Goal: Task Accomplishment & Management: Complete application form

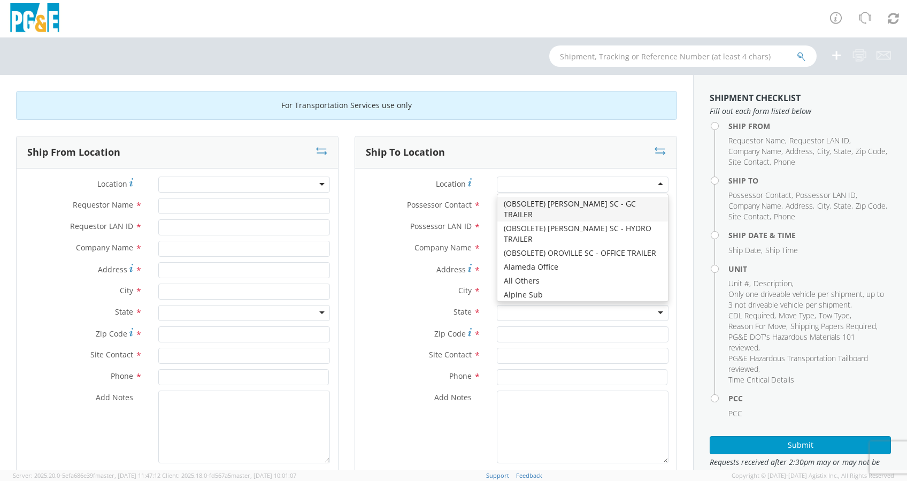
click at [510, 183] on div at bounding box center [583, 184] width 172 height 16
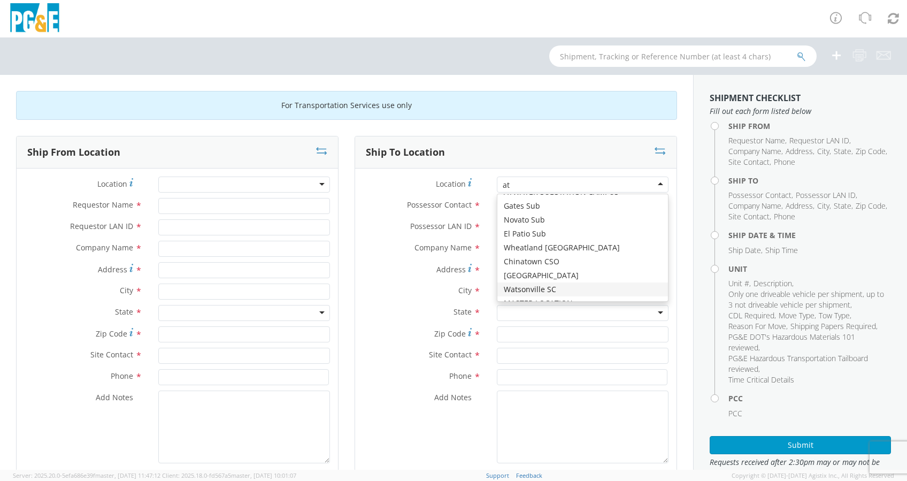
type input "a"
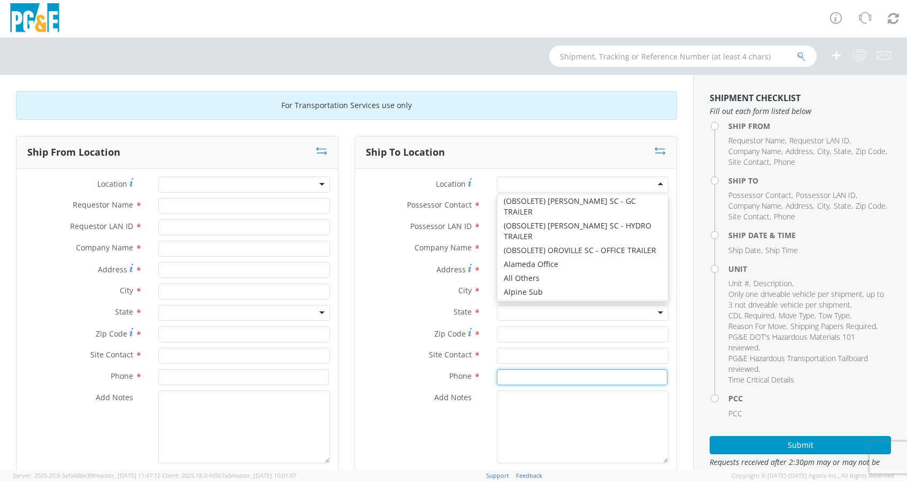
click at [547, 381] on input at bounding box center [582, 377] width 171 height 16
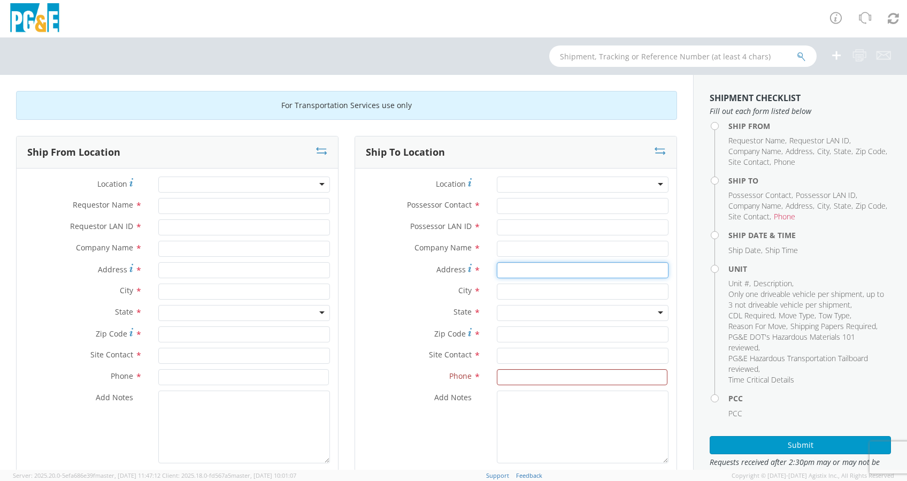
click at [500, 269] on input "Address *" at bounding box center [583, 270] width 172 height 16
paste input "3411 Fostoria Way"
type input "3411 Fostoria Way"
drag, startPoint x: 497, startPoint y: 242, endPoint x: 504, endPoint y: 244, distance: 7.1
click at [498, 242] on input "text" at bounding box center [583, 249] width 172 height 16
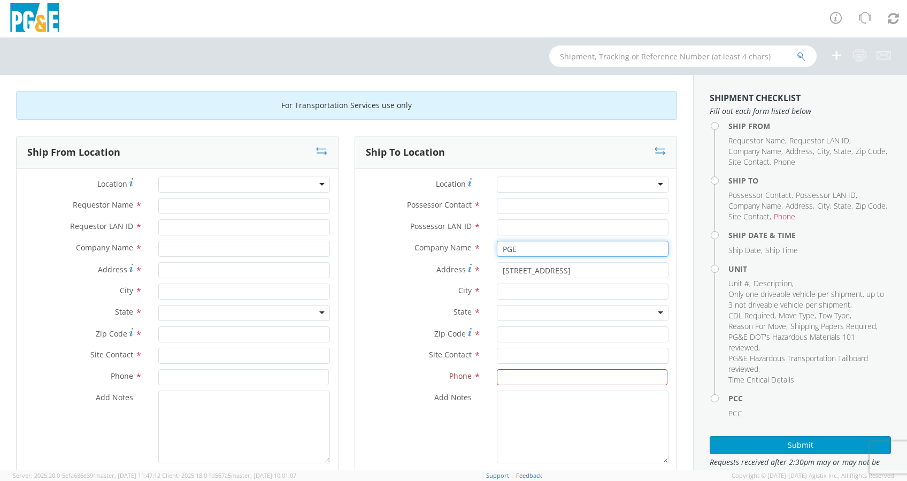
type input "PGE"
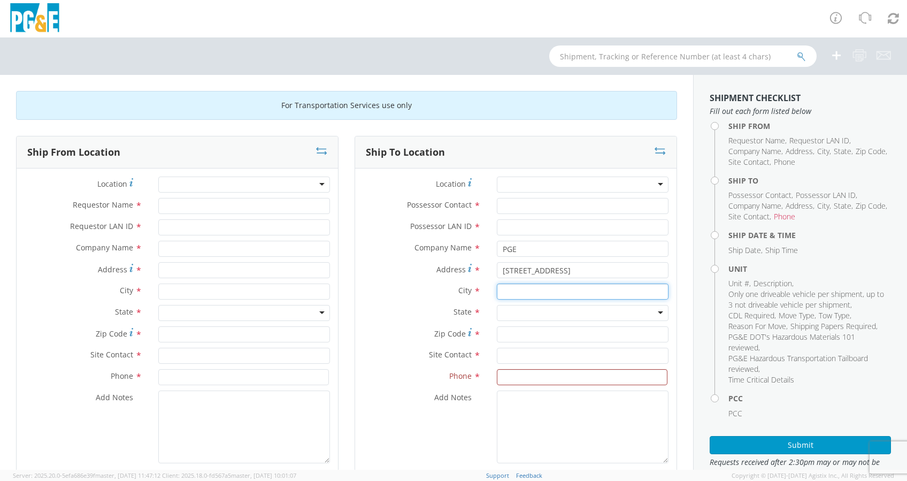
click at [531, 285] on input "text" at bounding box center [583, 291] width 172 height 16
paste input "Danville"
type input "Danville"
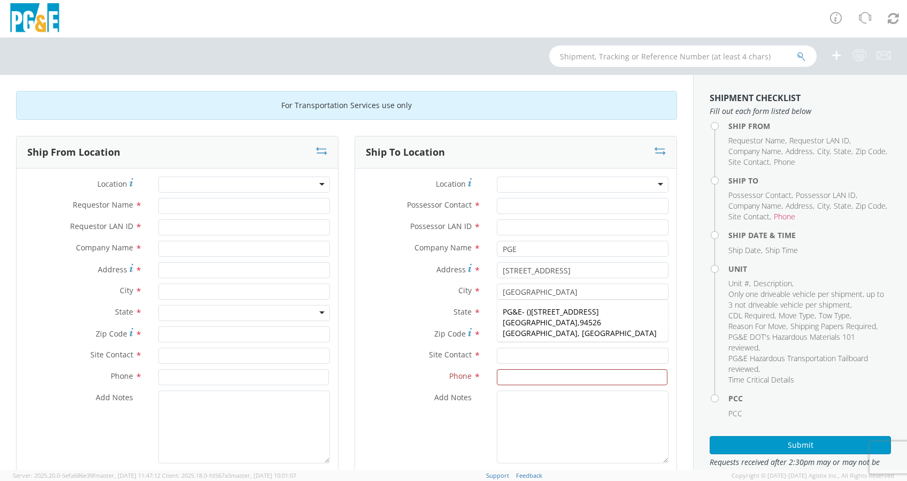
click at [369, 334] on label "Zip Code *" at bounding box center [422, 333] width 134 height 14
click at [497, 334] on input "Zip Code *" at bounding box center [583, 334] width 172 height 16
click at [509, 309] on div at bounding box center [583, 313] width 172 height 16
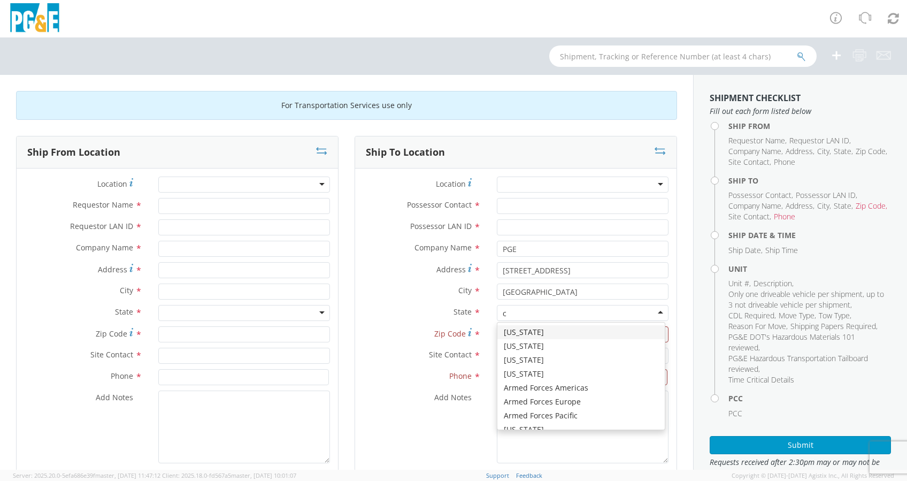
type input "ca"
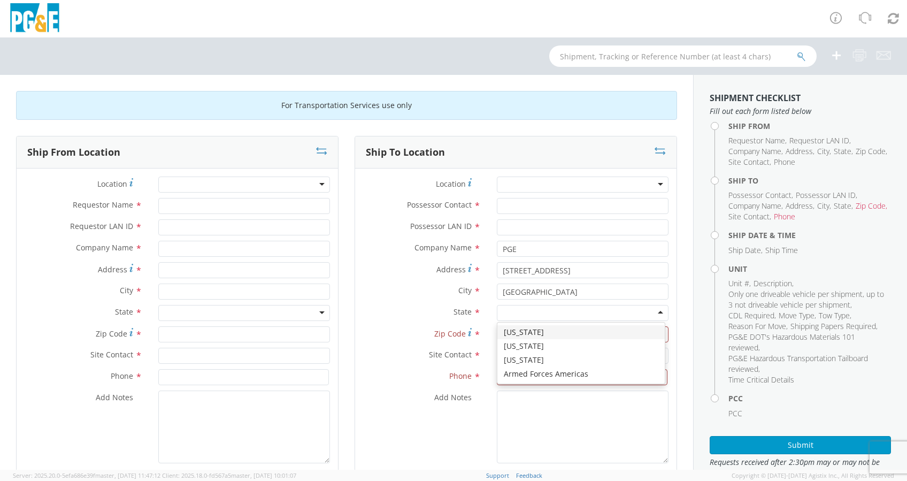
scroll to position [0, 0]
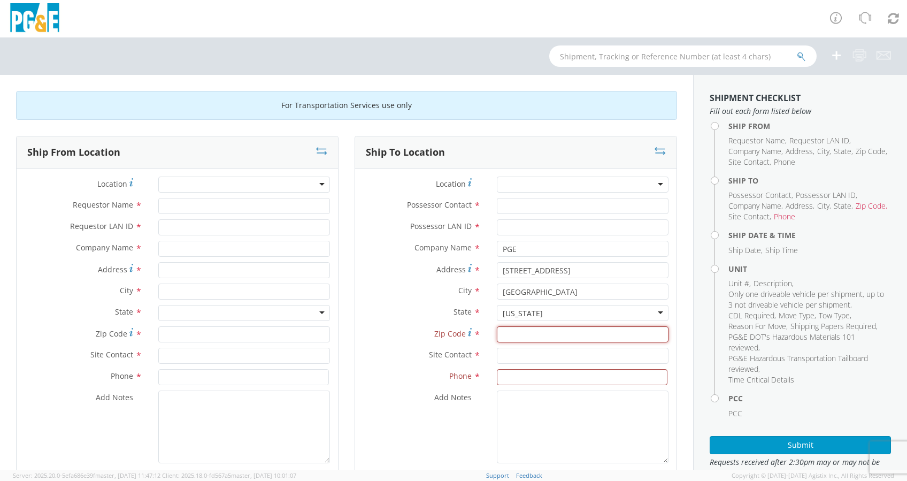
click at [513, 338] on input "Zip Code *" at bounding box center [583, 334] width 172 height 16
paste input "94526"
type input "94526"
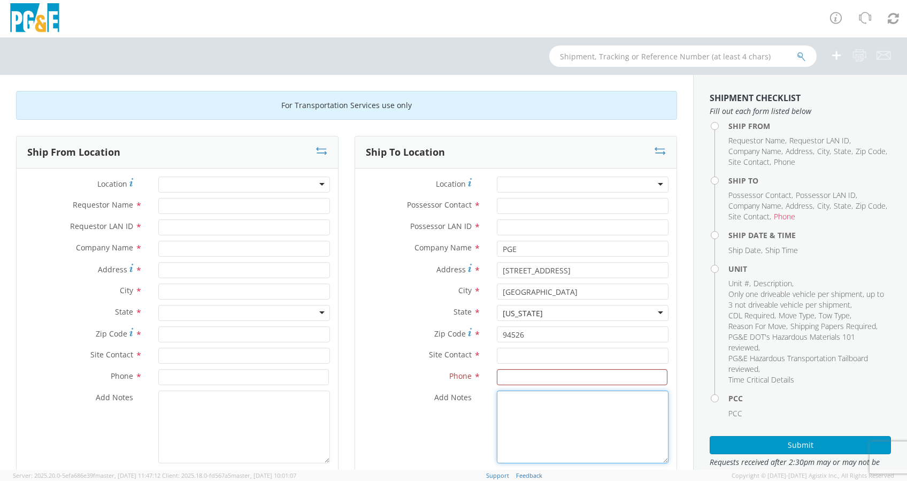
click at [505, 457] on textarea "Add Notes *" at bounding box center [583, 426] width 172 height 73
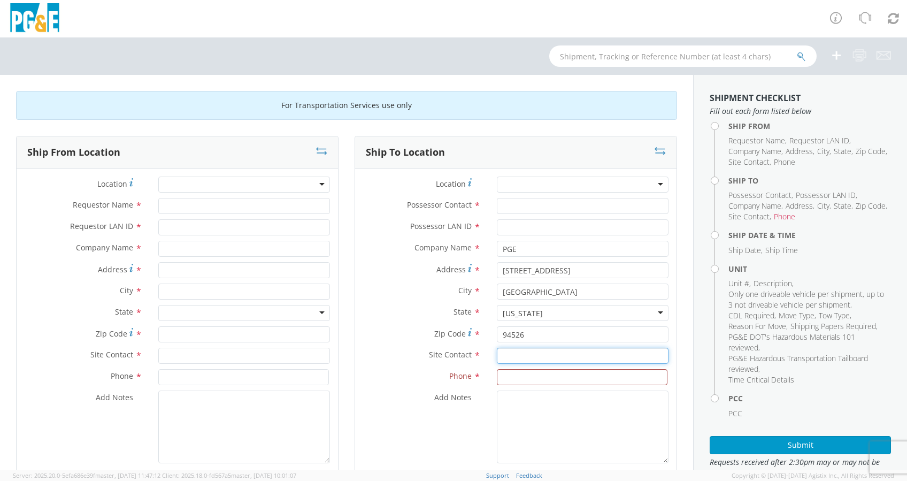
click at [521, 356] on input "text" at bounding box center [583, 355] width 172 height 16
paste input "Mohammad Feyz"
type input "Mohammad Feyz"
click at [505, 377] on input at bounding box center [582, 377] width 171 height 16
paste input "925-204-4711"
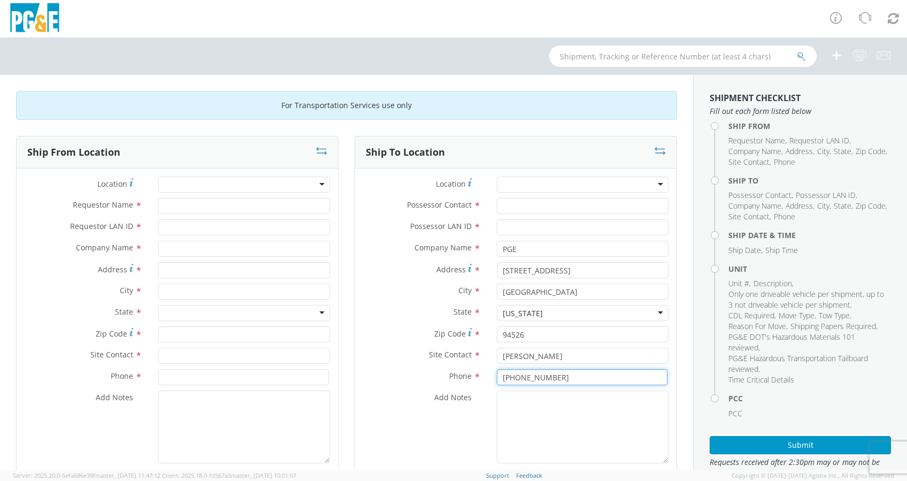
type input "925-204-4711"
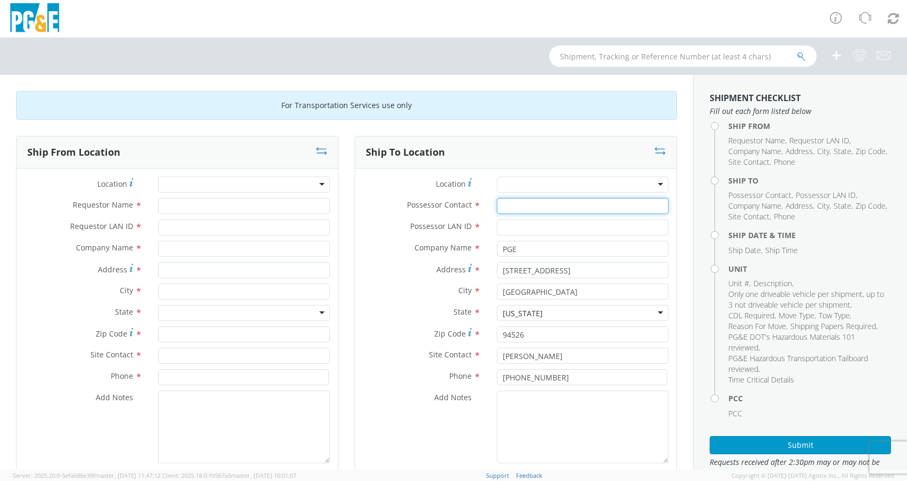
click at [498, 210] on input "Possessor Contact *" at bounding box center [583, 206] width 172 height 16
type input "Odie Lopez-Yanes"
click at [527, 226] on input "Possessor LAN ID *" at bounding box center [583, 227] width 172 height 16
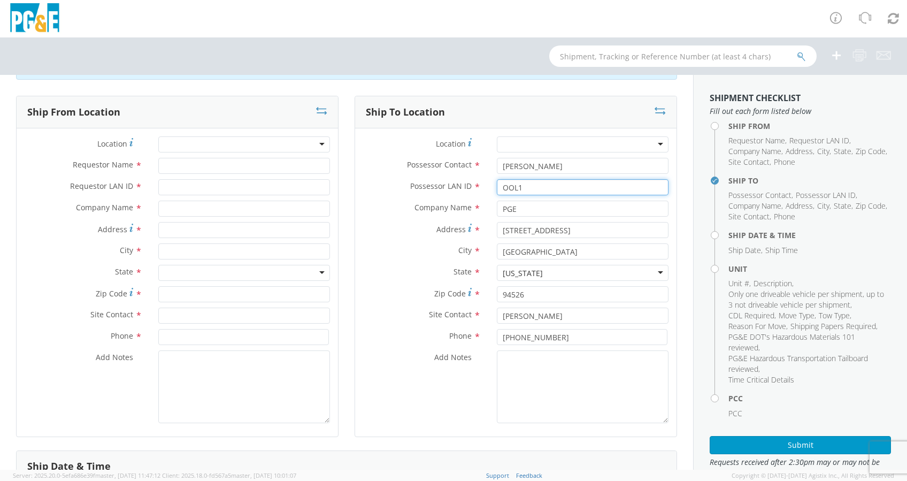
scroll to position [71, 0]
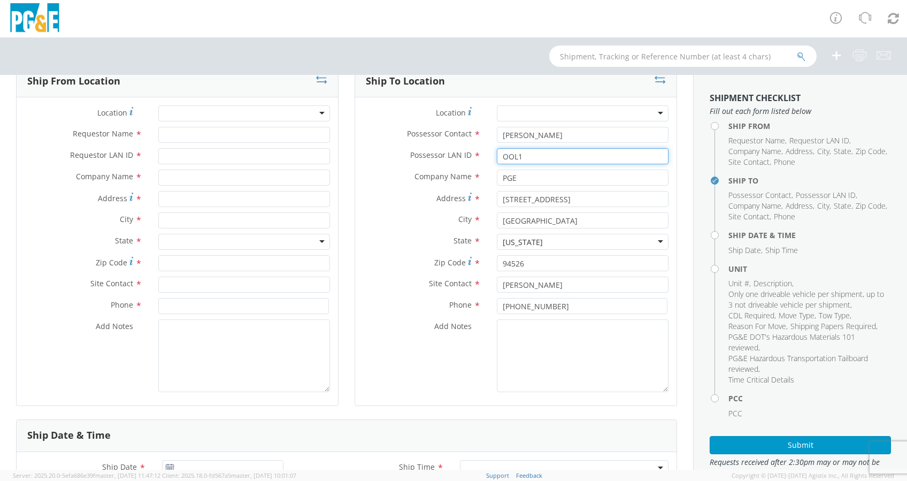
type input "OOL1"
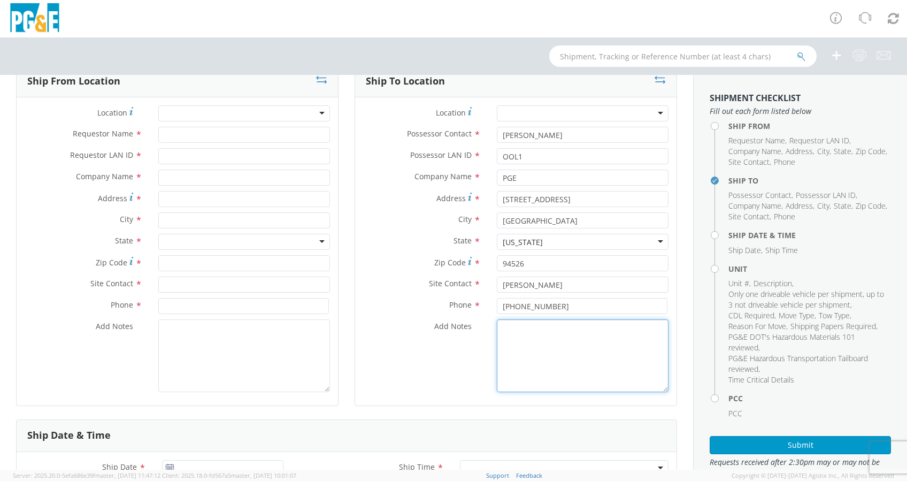
click at [533, 353] on textarea "Add Notes *" at bounding box center [583, 355] width 172 height 73
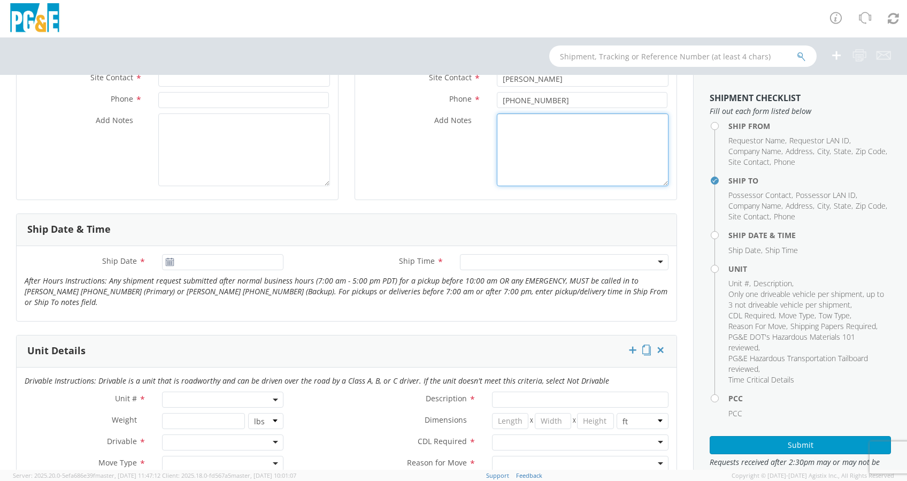
scroll to position [285, 0]
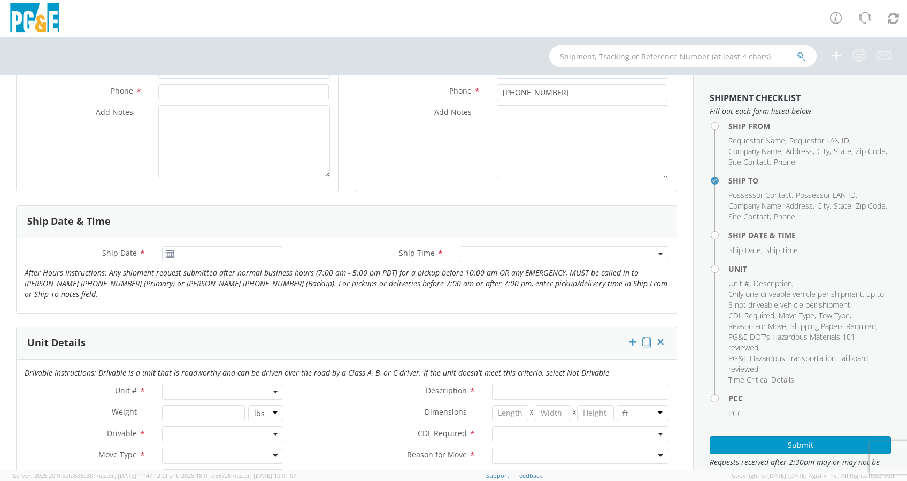
click at [166, 256] on use at bounding box center [169, 253] width 7 height 7
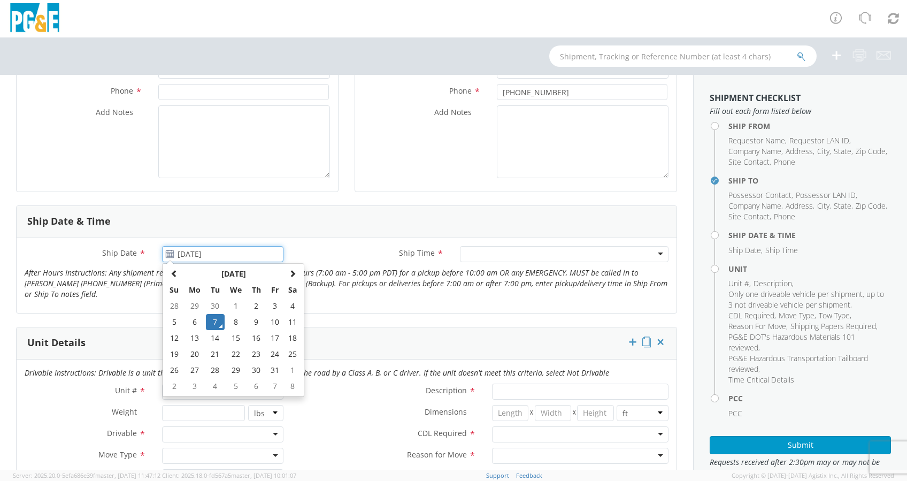
click at [199, 256] on input "10/07/2025" at bounding box center [222, 254] width 121 height 16
click at [252, 319] on td "9" at bounding box center [255, 322] width 19 height 16
type input "10/09/2025"
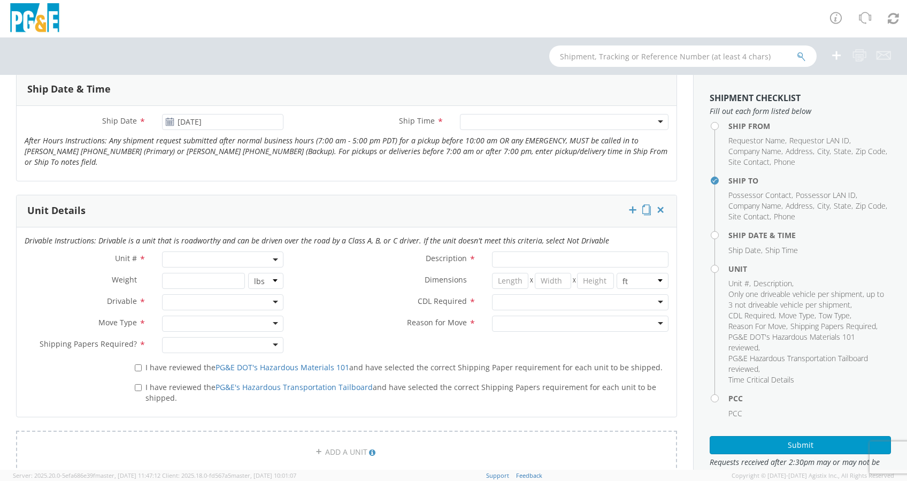
scroll to position [428, 0]
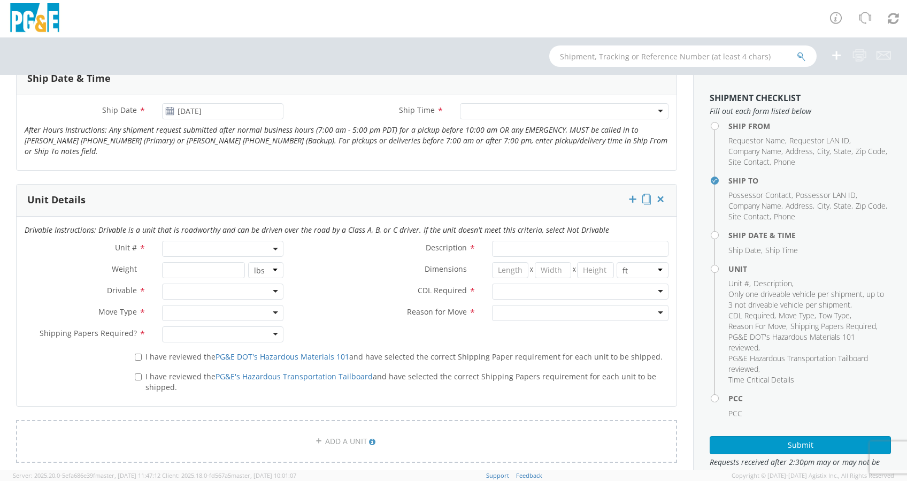
click at [132, 376] on div "I have reviewed the PG&E's Hazardous Transportation Tailboard and have selected…" at bounding box center [402, 379] width 550 height 25
click at [136, 353] on input "I have reviewed the PG&E DOT's Hazardous Materials 101 and have selected the co…" at bounding box center [138, 356] width 7 height 7
checkbox input "true"
click at [132, 372] on div "I have reviewed the PG&E's Hazardous Transportation Tailboard and have selected…" at bounding box center [402, 379] width 550 height 25
drag, startPoint x: 136, startPoint y: 374, endPoint x: 147, endPoint y: 371, distance: 11.5
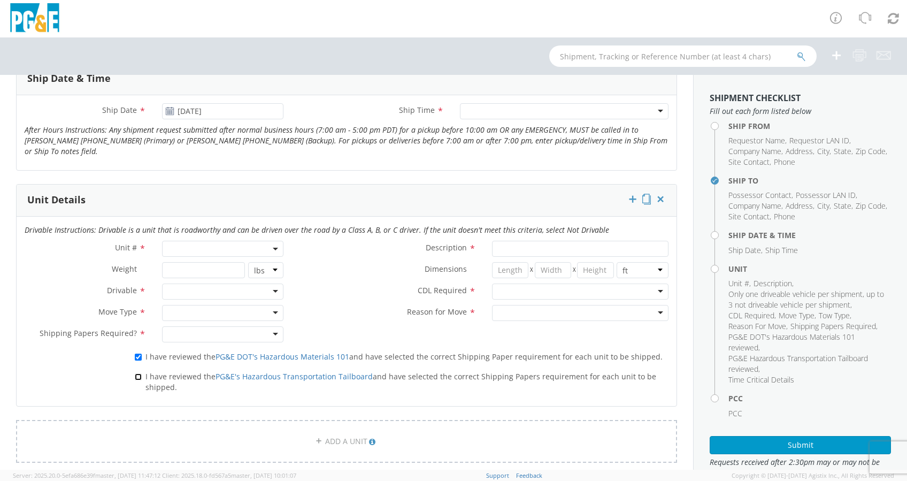
click at [138, 373] on input "I have reviewed the PG&E's Hazardous Transportation Tailboard and have selected…" at bounding box center [138, 376] width 7 height 7
checkbox input "true"
click at [269, 329] on div at bounding box center [222, 334] width 121 height 16
click at [181, 305] on div at bounding box center [222, 313] width 121 height 16
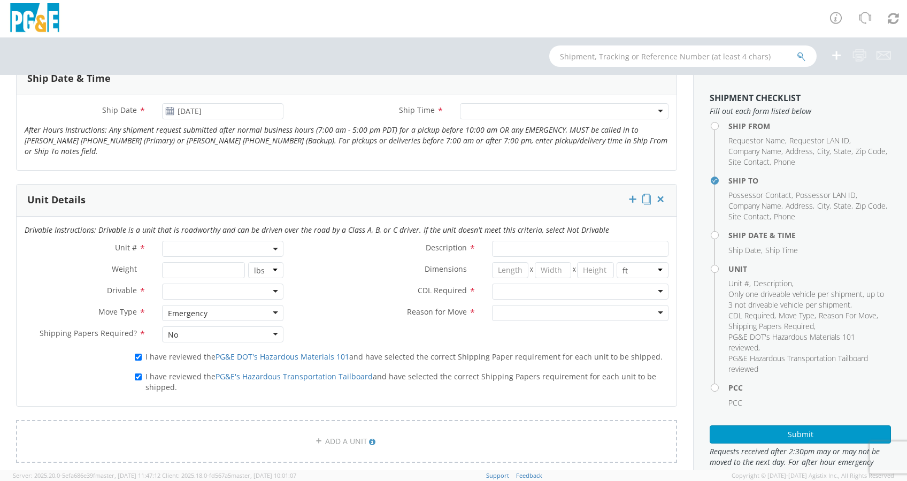
click at [269, 285] on div at bounding box center [222, 291] width 121 height 16
click at [266, 310] on div "Emergency" at bounding box center [222, 313] width 121 height 16
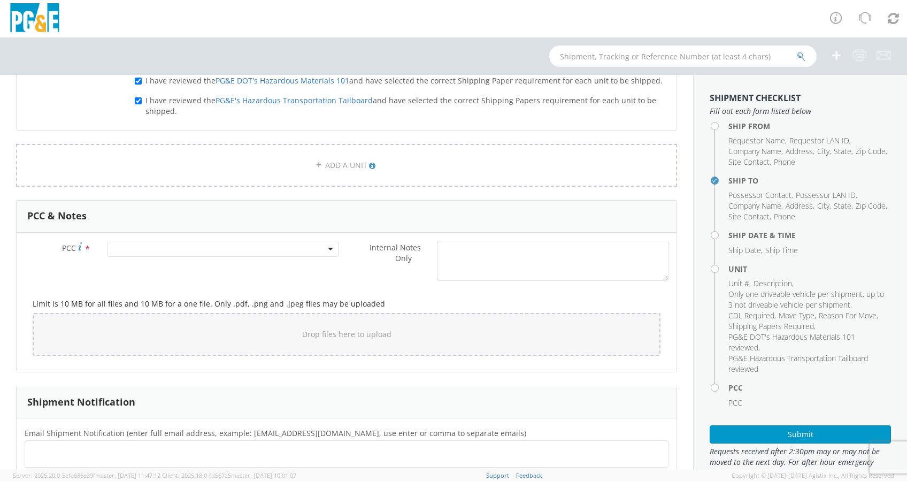
scroll to position [784, 0]
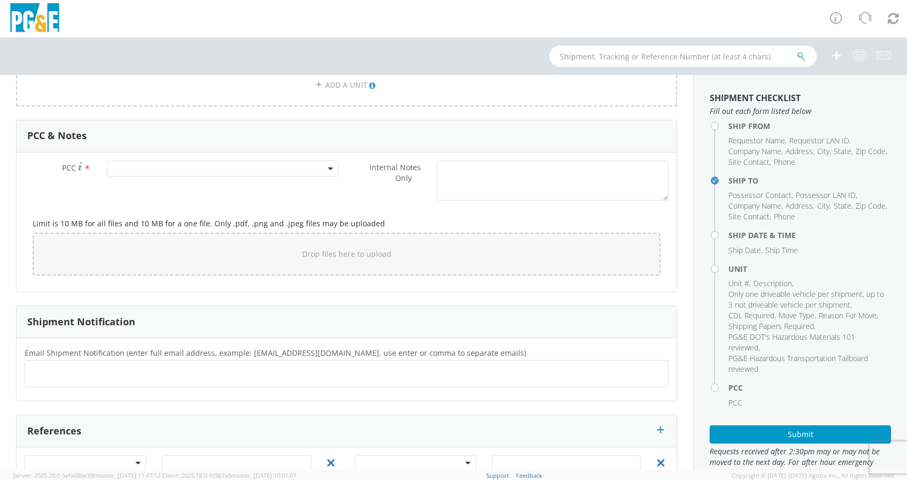
click at [148, 172] on span at bounding box center [222, 168] width 231 height 16
click at [159, 183] on input "number" at bounding box center [221, 186] width 222 height 16
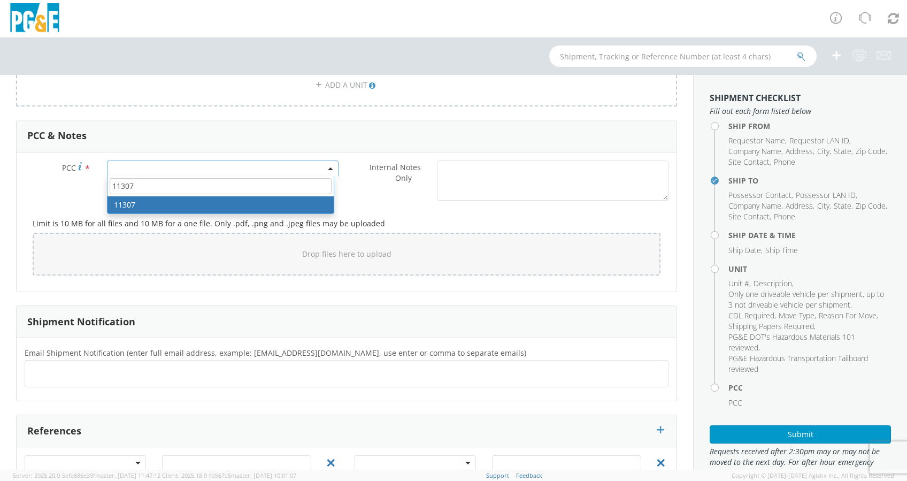
type input "11307"
select select "11307"
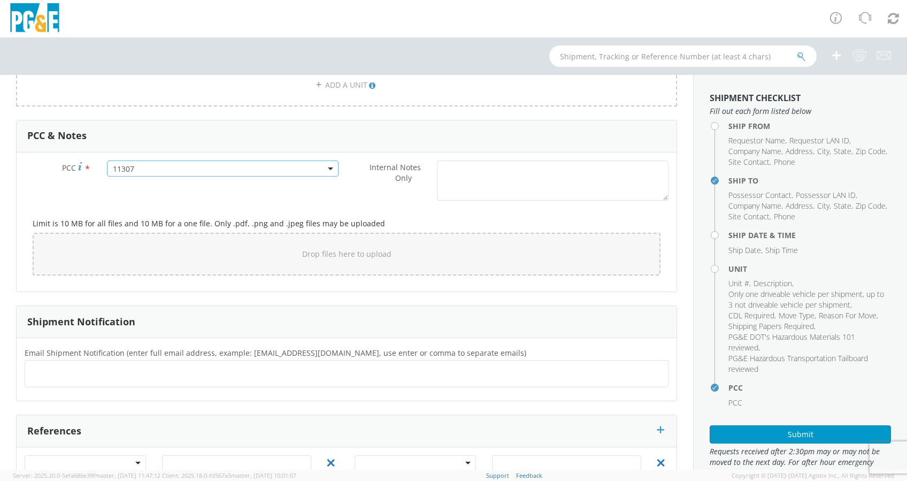
click at [400, 206] on div "Limit is 10 MB for all files and 10 MB for a one file. Only .pdf, .png and .jpe…" at bounding box center [347, 245] width 644 height 78
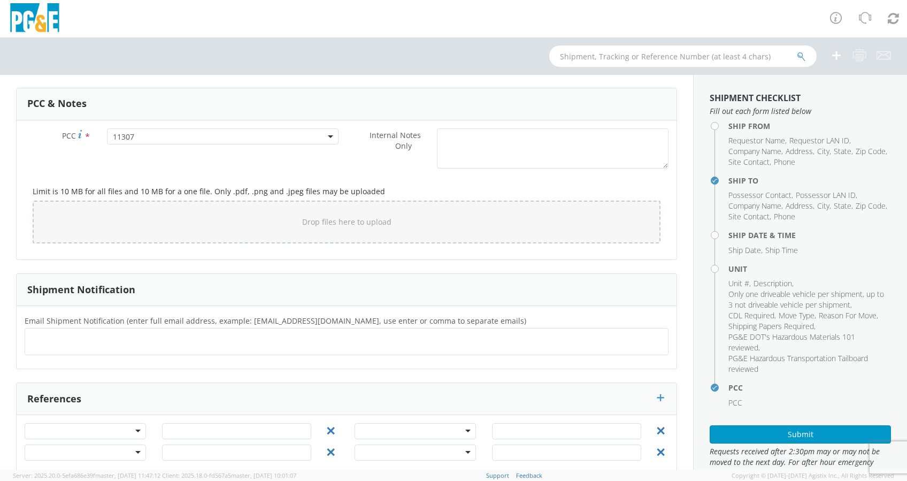
scroll to position [833, 0]
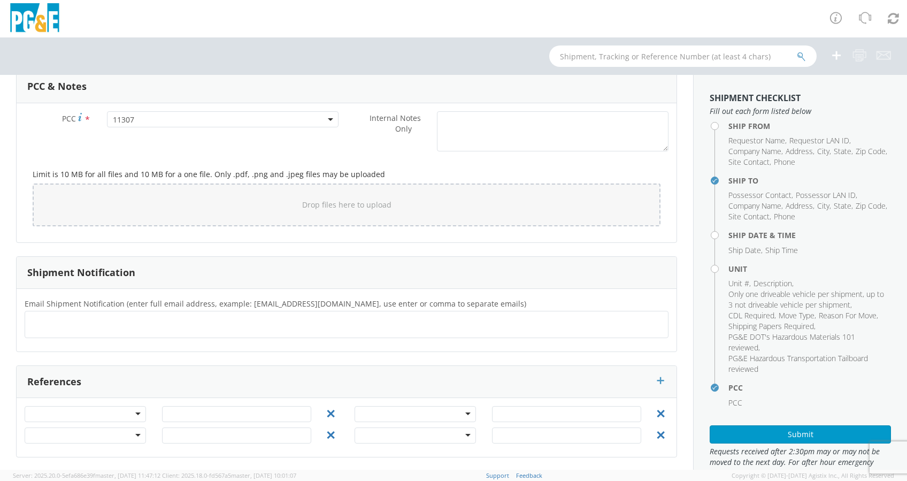
click at [69, 323] on ul at bounding box center [346, 324] width 634 height 18
type input "brv4@pge.com"
click at [183, 329] on ul at bounding box center [346, 324] width 634 height 18
type input "ool1@pge.com"
type input "jphu@pge.com"
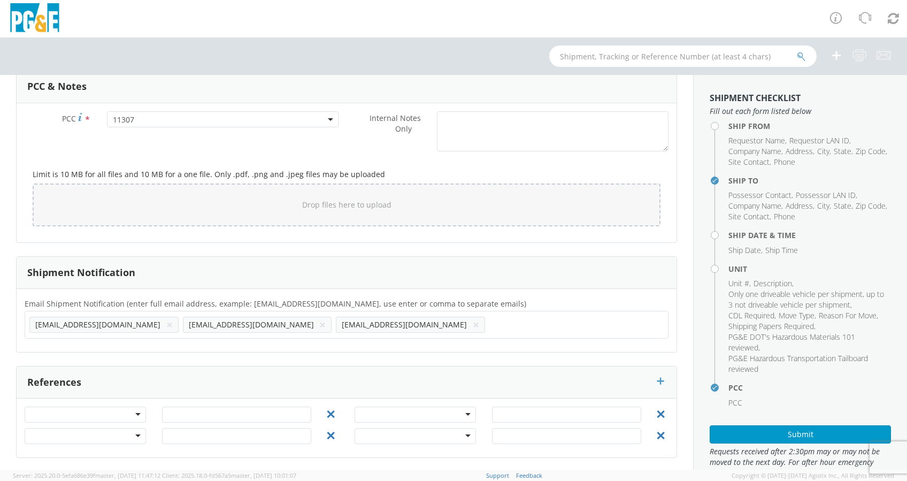
click at [293, 320] on ul "brv4@pge.com × ool1@pge.com × jphu@pge.com ×" at bounding box center [346, 324] width 634 height 18
click at [489, 330] on input "text" at bounding box center [521, 324] width 64 height 16
click at [311, 331] on ul "brv4@pge.com × ool1@pge.com × jphu@pge.com ×" at bounding box center [346, 324] width 634 height 18
paste input "M5FZ@pge.com"
type input "M5FZ@pge.com"
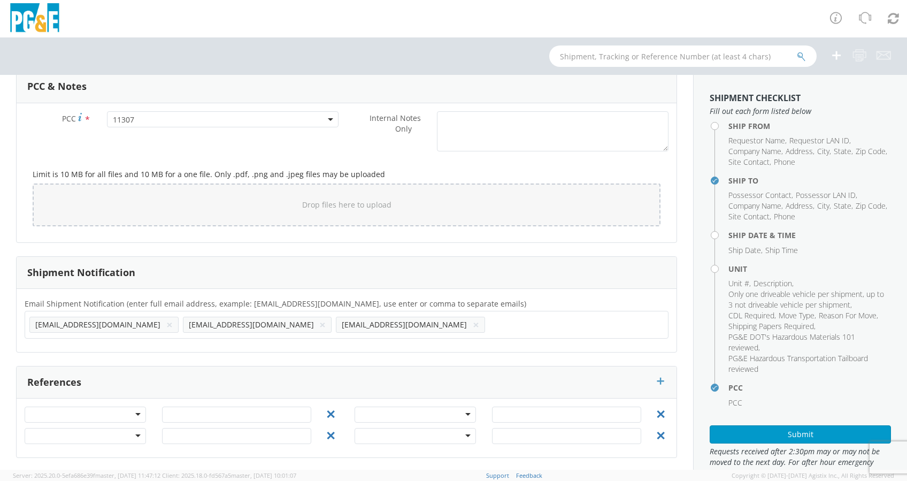
click at [466, 320] on ul "brv4@pge.com × ool1@pge.com × jphu@pge.com ×" at bounding box center [346, 324] width 634 height 18
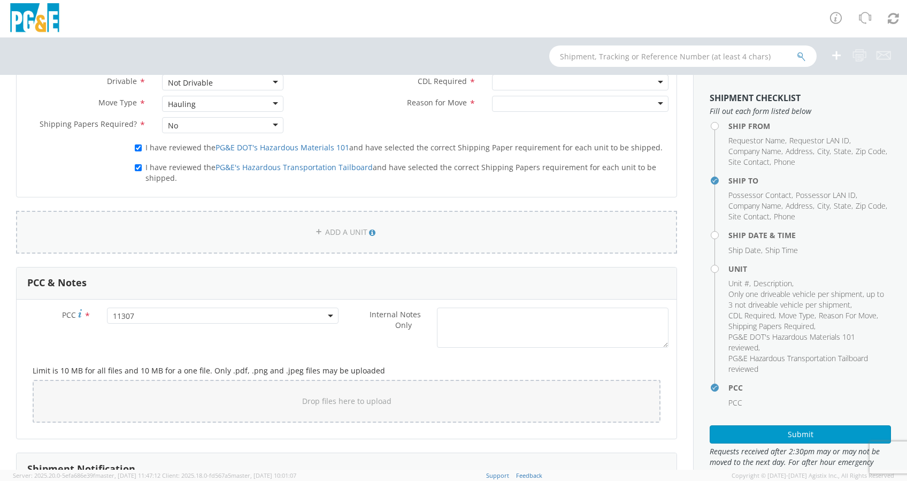
scroll to position [405, 0]
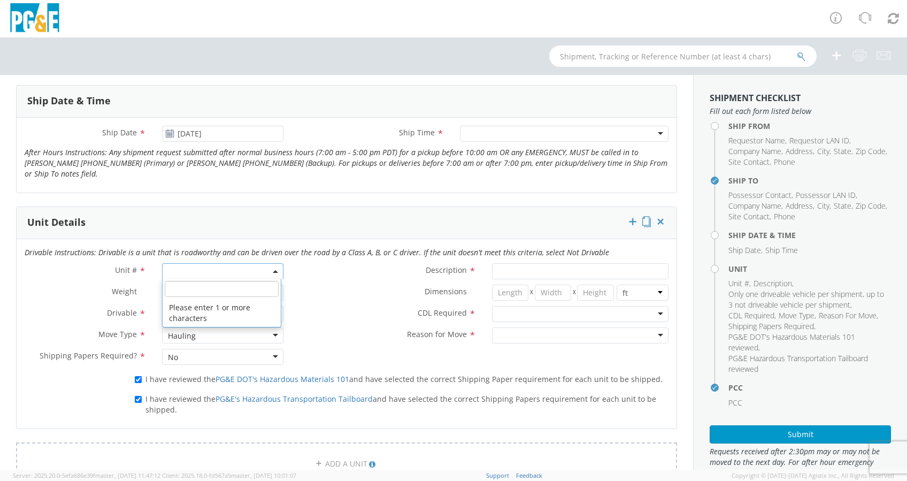
click at [181, 268] on span at bounding box center [222, 271] width 121 height 16
click at [183, 287] on input "search" at bounding box center [222, 289] width 114 height 16
paste input "B36077"
type input "B36077"
click at [314, 295] on label "Dimensions *" at bounding box center [387, 291] width 192 height 14
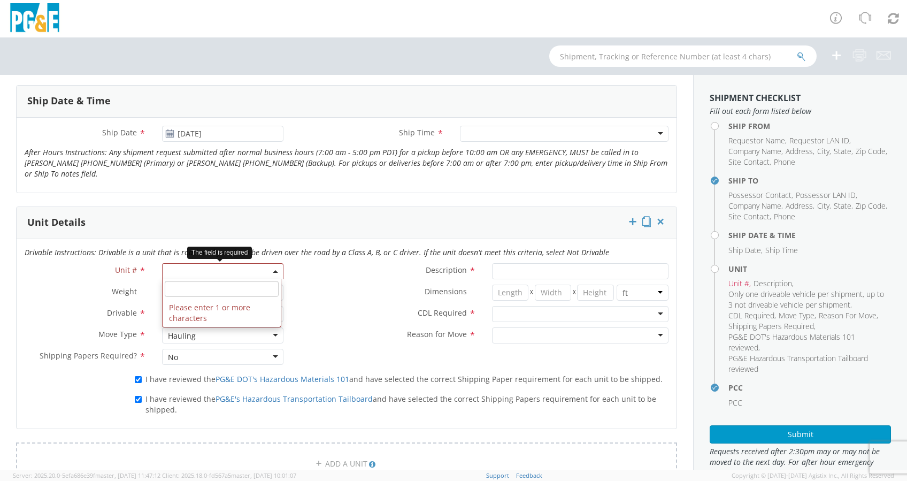
click at [212, 274] on span at bounding box center [222, 271] width 121 height 16
click at [180, 284] on input "search" at bounding box center [222, 289] width 114 height 16
type input "TRUCK; TROUBLE W/AERIAL 4X4"
type input "19500"
select select "B36077"
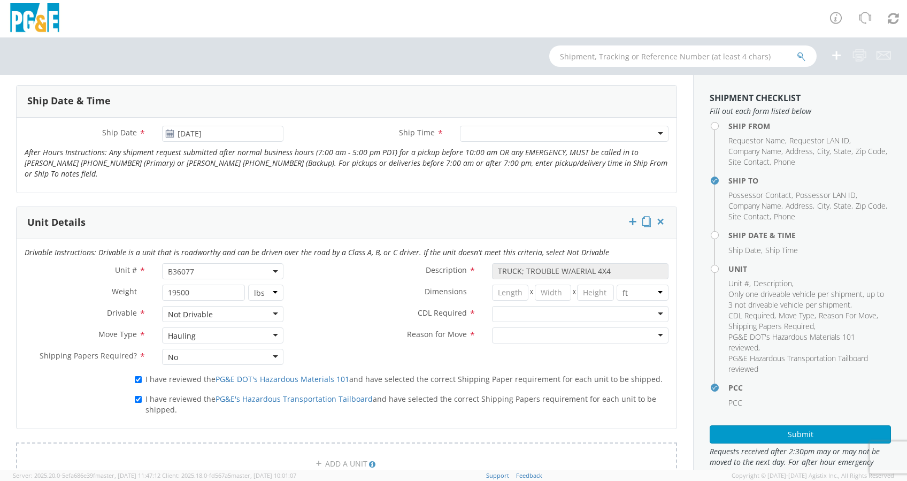
click at [315, 296] on label "Dimensions *" at bounding box center [387, 291] width 192 height 14
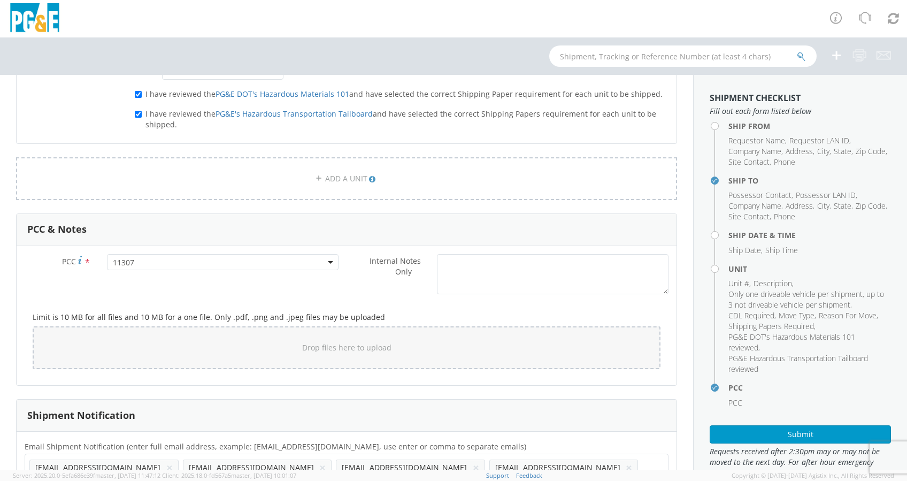
scroll to position [833, 0]
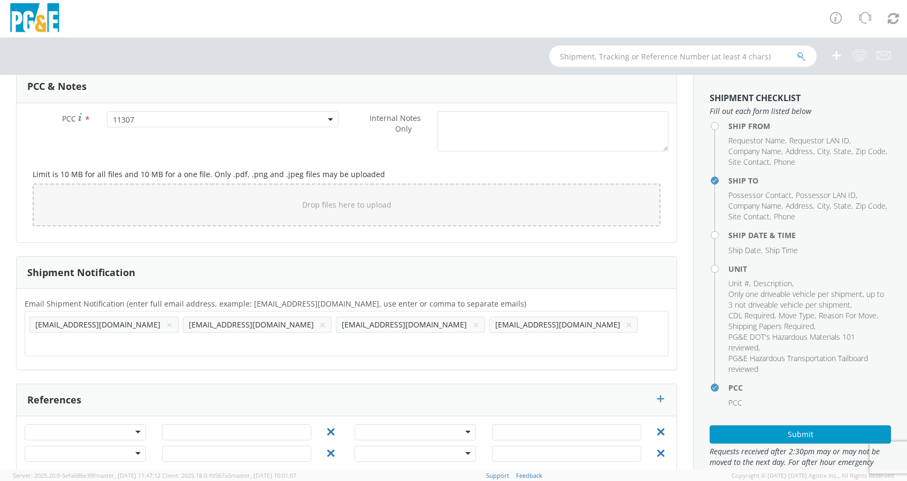
click at [96, 335] on input "text" at bounding box center [62, 343] width 67 height 16
paste input "Cesar Lua <cesar.lua@jjkane.com>"
type input "Cesar Lua <cesar.lua@jjkane.com"
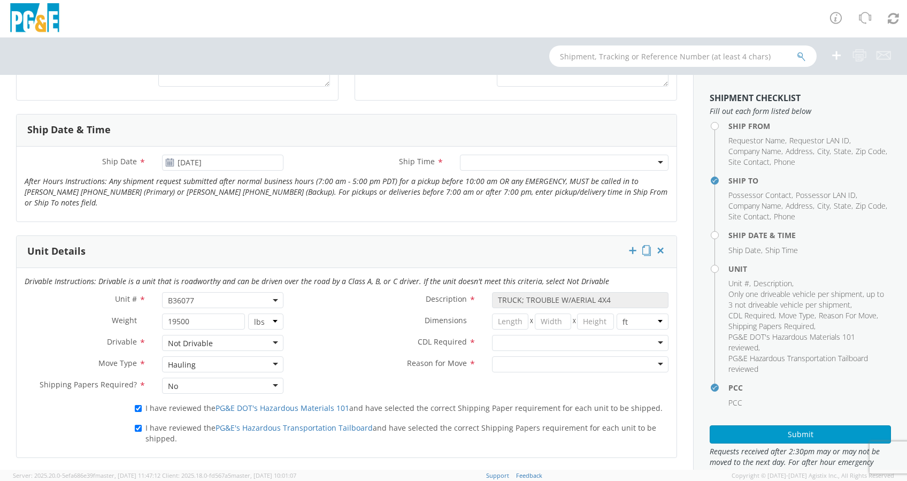
scroll to position [180, 0]
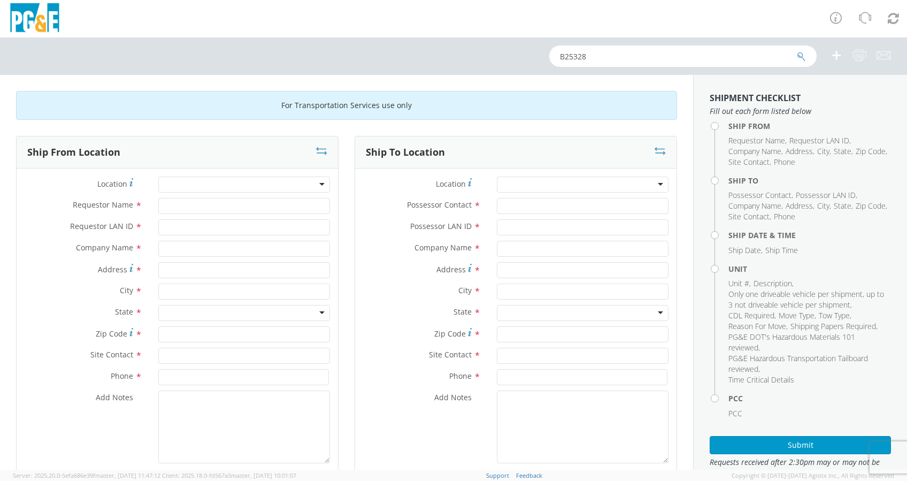
type input "B25328"
click at [802, 53] on icon "submit" at bounding box center [801, 57] width 9 height 10
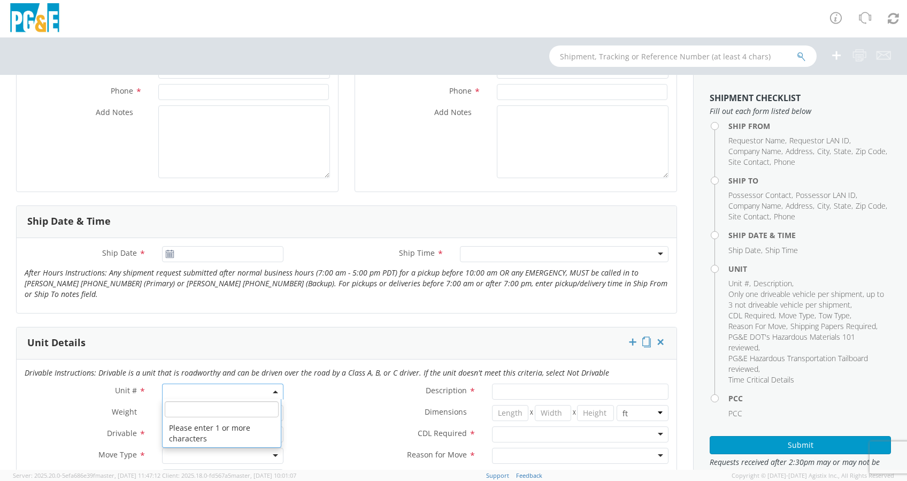
click at [178, 415] on input "search" at bounding box center [222, 409] width 114 height 16
click at [179, 410] on input "search" at bounding box center [222, 409] width 114 height 16
paste input "B25328"
type input "B25328"
type input "TRUCK; GAS M&C MECHANIC >19500 4X2"
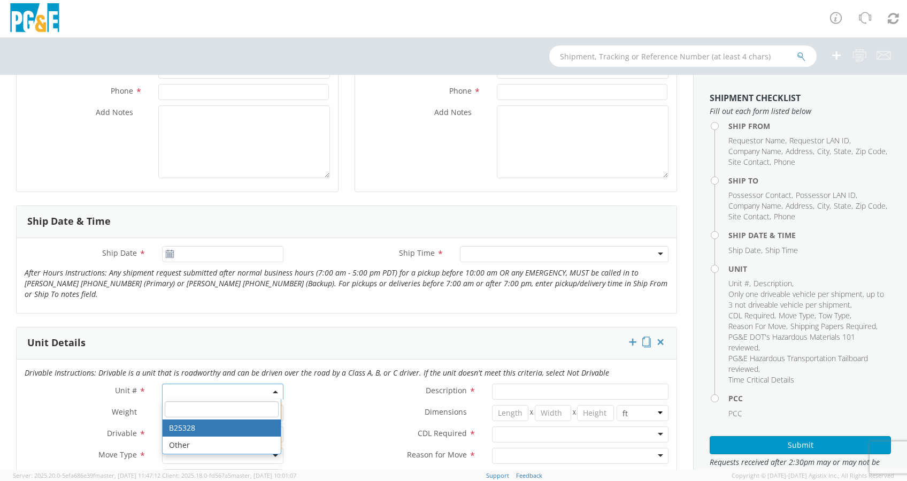
type input "16000"
select select "B25328"
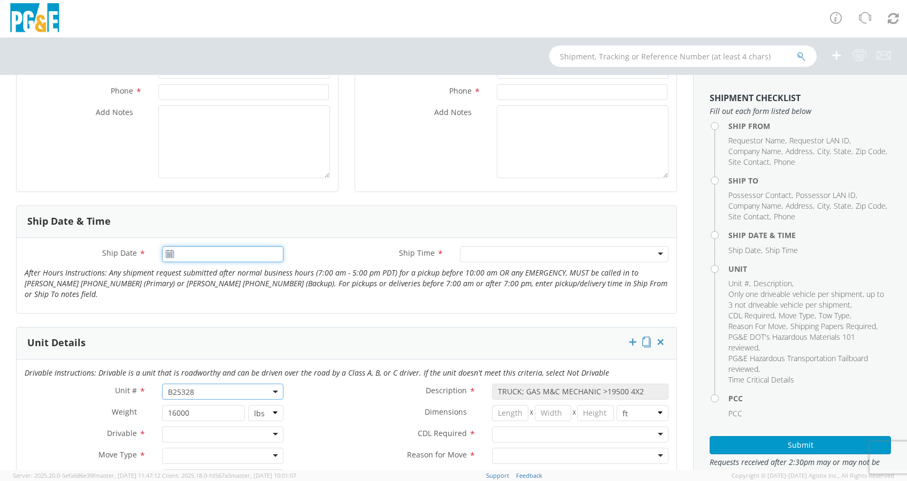
click at [189, 253] on input "Ship Date *" at bounding box center [222, 254] width 121 height 16
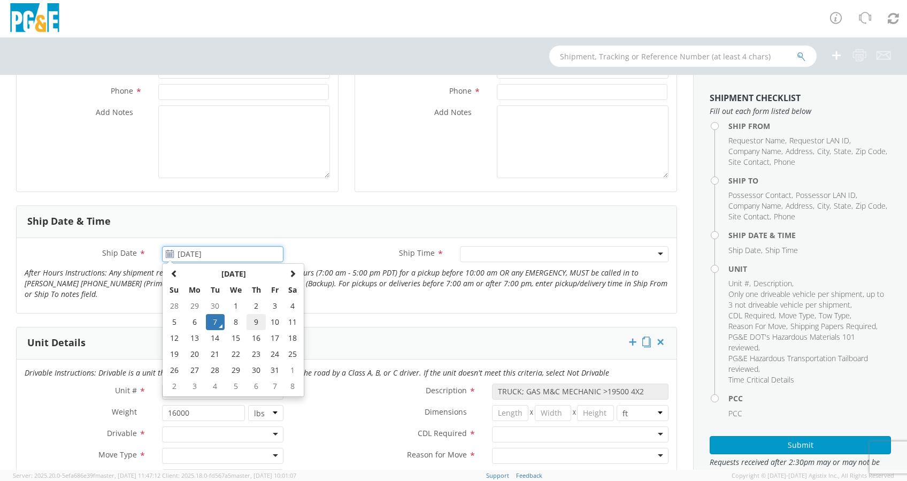
click at [252, 319] on td "9" at bounding box center [255, 322] width 19 height 16
type input "10/09/2025"
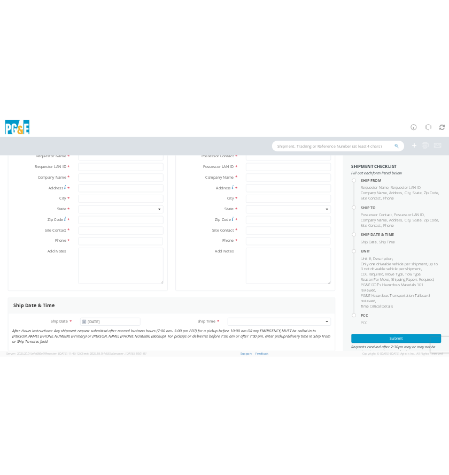
scroll to position [0, 0]
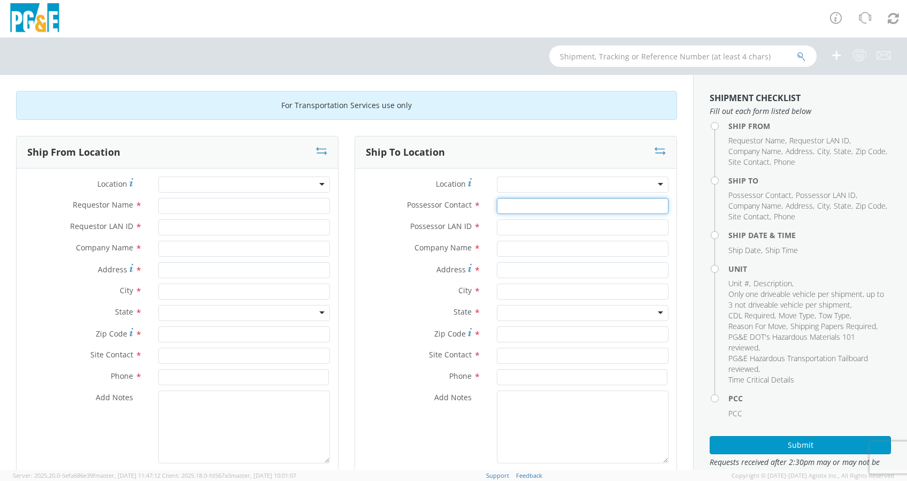
click at [509, 205] on input "Possessor Contact *" at bounding box center [583, 206] width 172 height 16
type input "Odie Lopez -Yanes"
click at [542, 220] on input "Possessor LAN ID *" at bounding box center [583, 227] width 172 height 16
type input "OOL1"
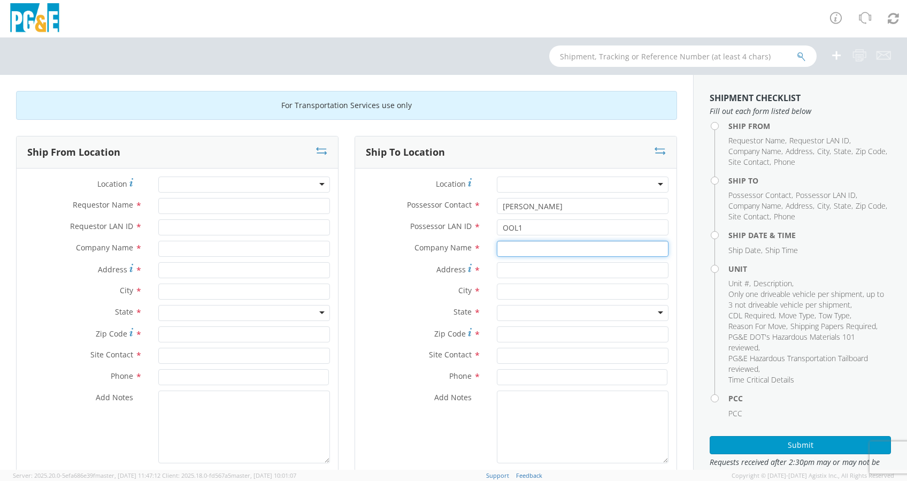
click at [526, 246] on input "text" at bounding box center [583, 249] width 172 height 16
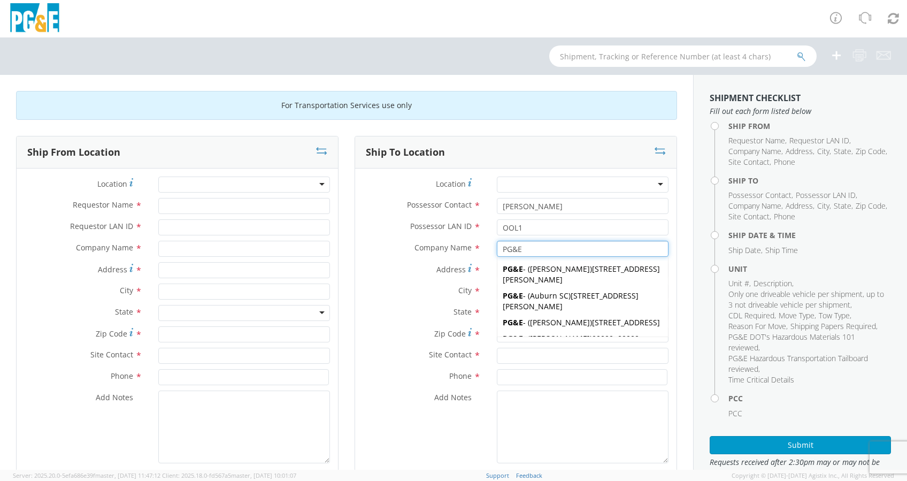
type input "PG&E"
click at [383, 321] on div "State * Alabama Alaska Arizona Arkansas Armed Forces Americas Armed Forces Euro…" at bounding box center [515, 315] width 321 height 21
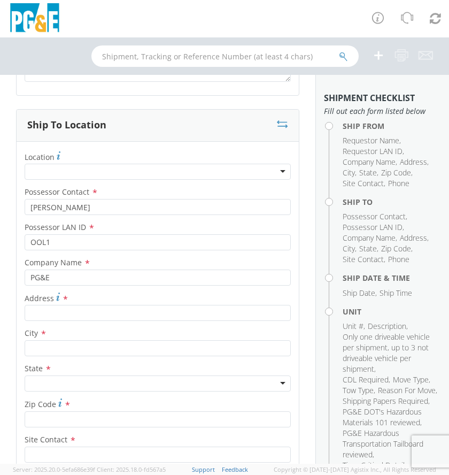
scroll to position [570, 0]
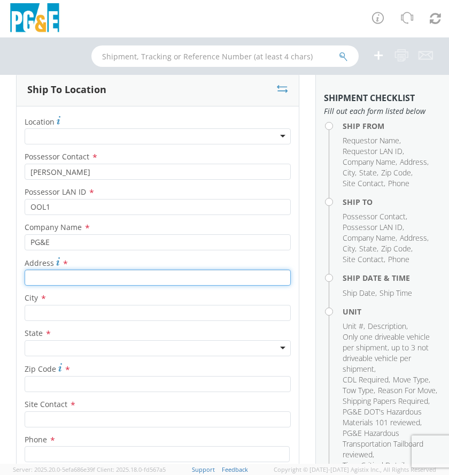
click at [57, 279] on input "Address *" at bounding box center [158, 277] width 266 height 16
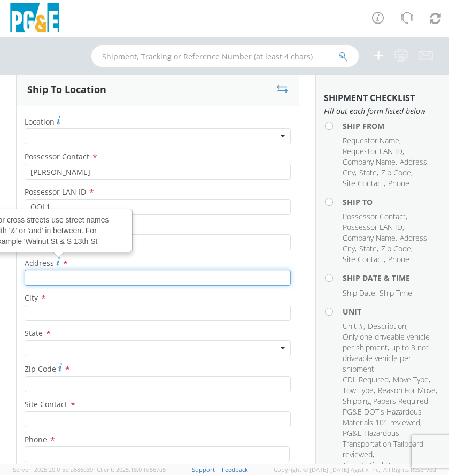
paste input "3411 Fostoria Way"
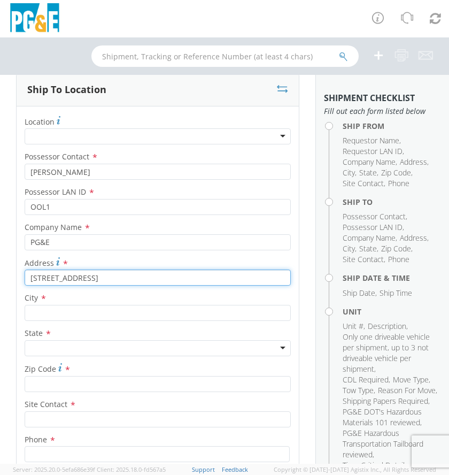
type input "3411 Fostoria Way"
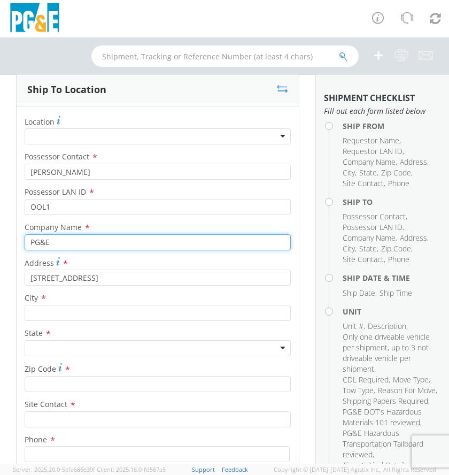
click at [99, 237] on input "PG&E" at bounding box center [158, 242] width 266 height 16
type input "PG&E ATS"
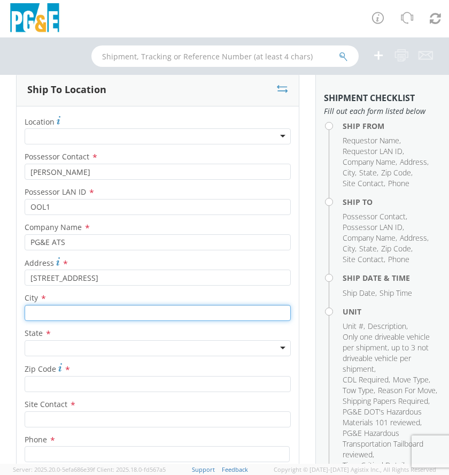
click at [61, 312] on input "text" at bounding box center [158, 313] width 266 height 16
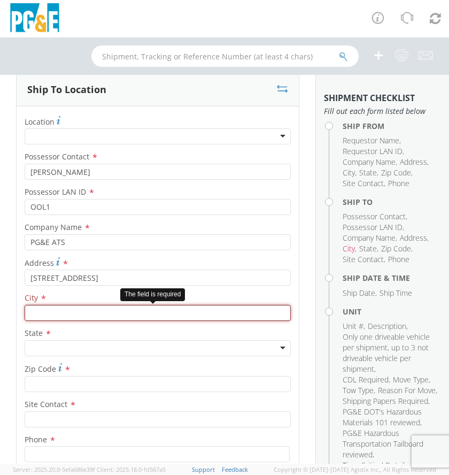
click at [58, 310] on input "text" at bounding box center [158, 313] width 266 height 16
paste input "Danville"
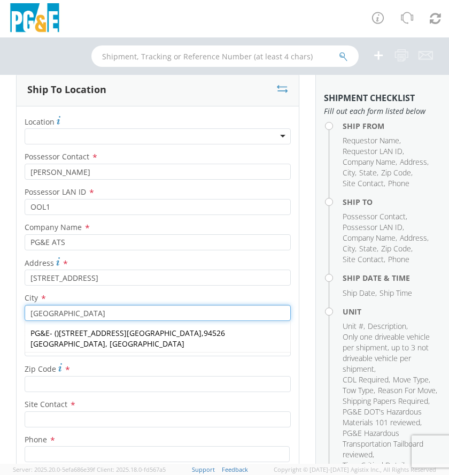
type input "Danville"
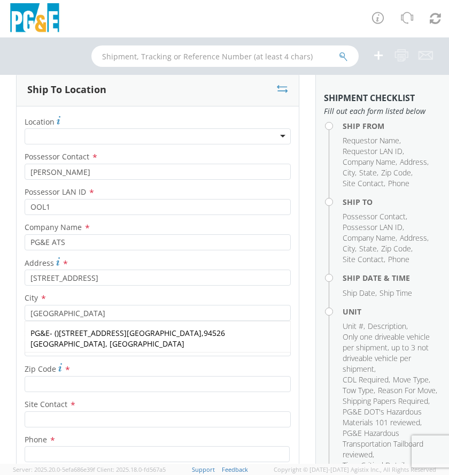
click at [64, 346] on div at bounding box center [158, 348] width 266 height 16
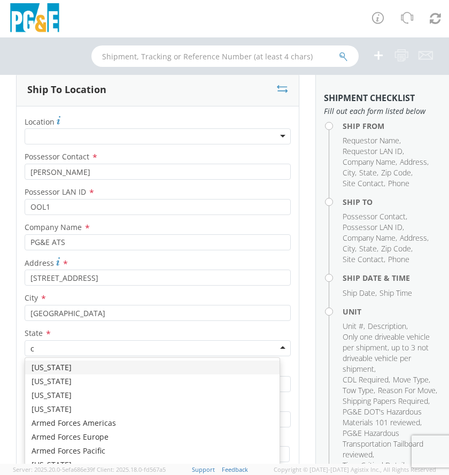
type input "ca"
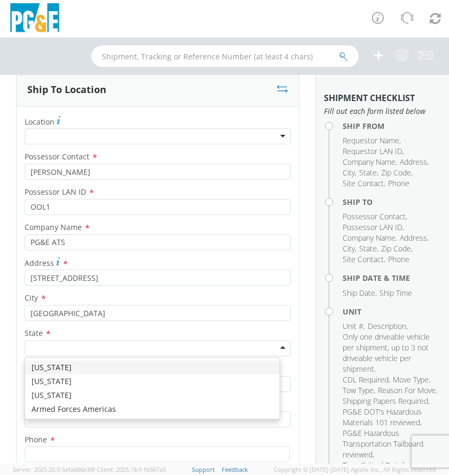
scroll to position [0, 0]
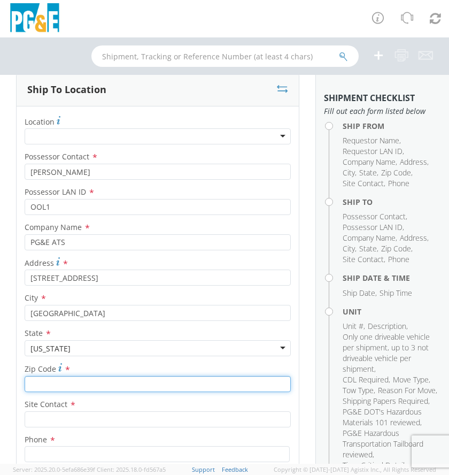
click at [71, 383] on input "Zip Code *" at bounding box center [158, 384] width 266 height 16
paste input "94526"
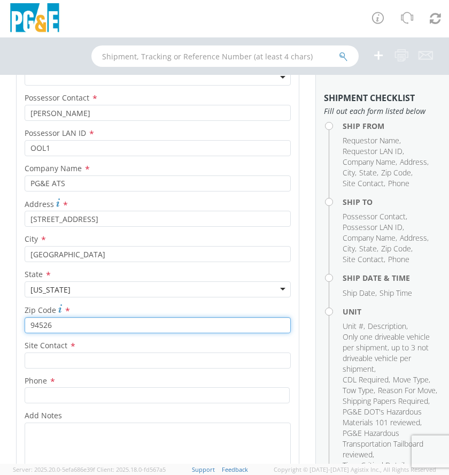
scroll to position [642, 0]
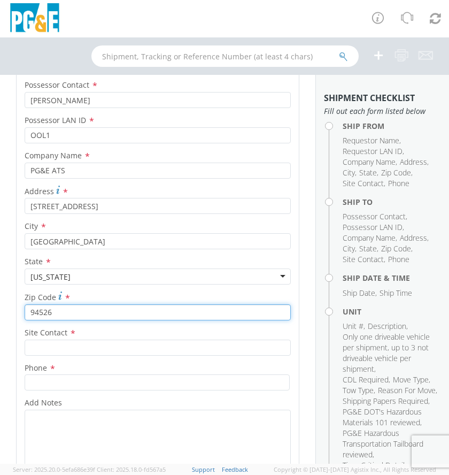
type input "94526"
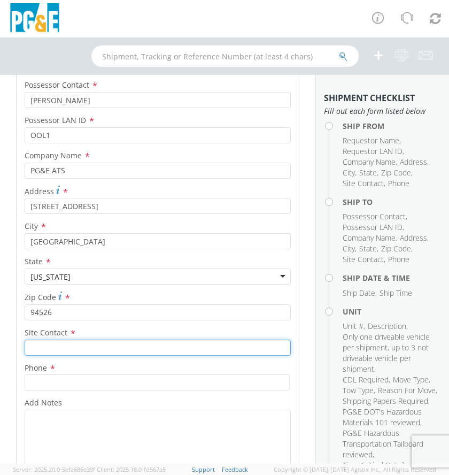
click at [61, 352] on input "text" at bounding box center [158, 347] width 266 height 16
paste input "Mohammad Feyz,"
type input "Mohammad Feyz"
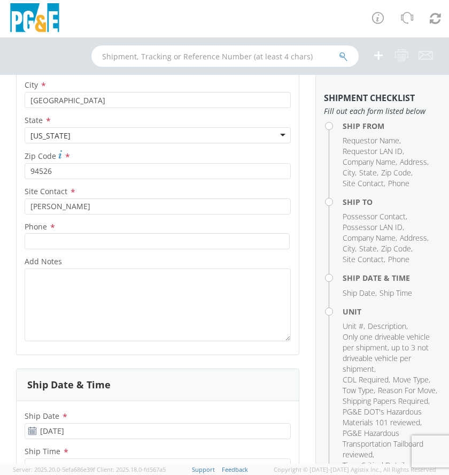
scroll to position [784, 0]
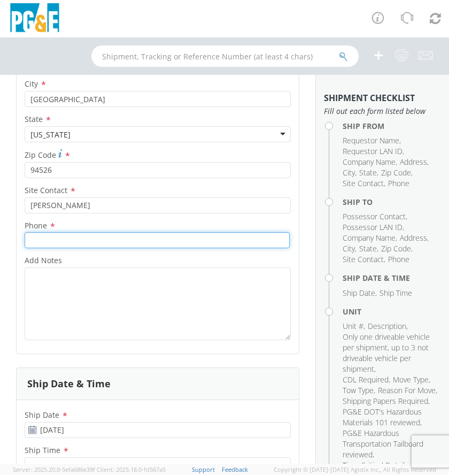
click at [37, 242] on input at bounding box center [157, 240] width 265 height 16
paste input "925-204-4711"
type input "925-204-4711"
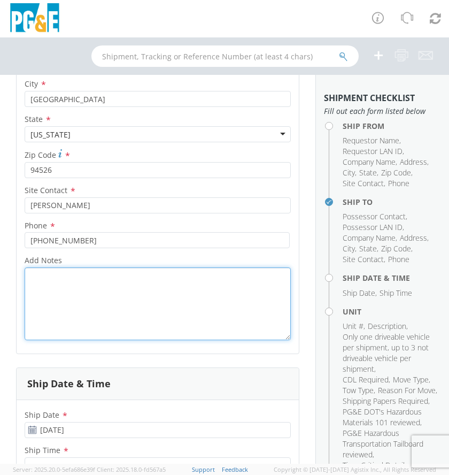
click at [128, 298] on textarea "Add Notes *" at bounding box center [158, 303] width 266 height 73
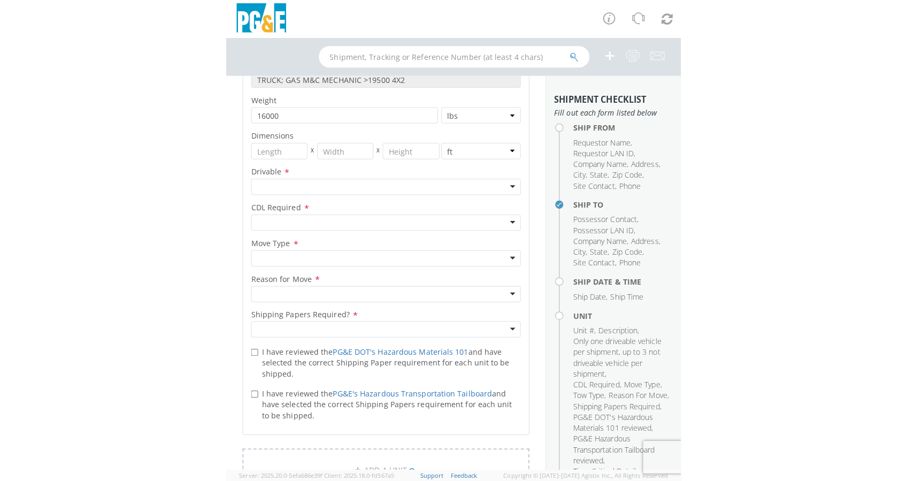
scroll to position [1425, 0]
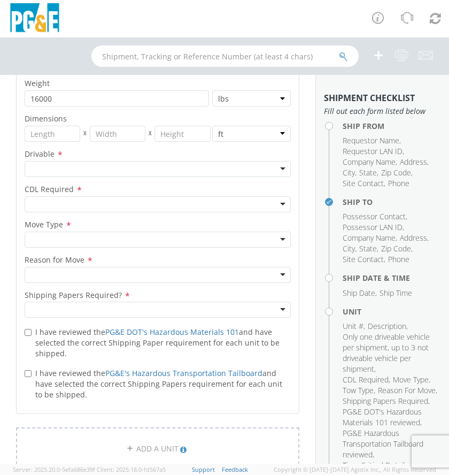
click at [274, 169] on div at bounding box center [158, 169] width 266 height 16
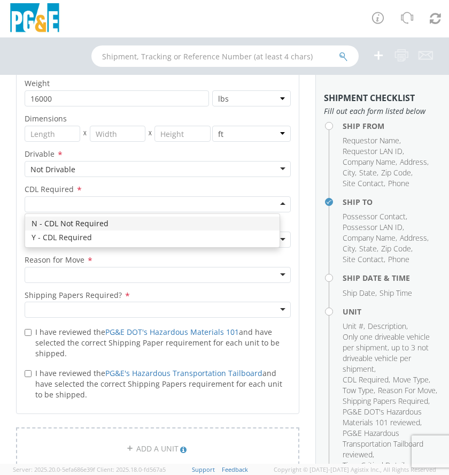
drag, startPoint x: 273, startPoint y: 199, endPoint x: 196, endPoint y: 204, distance: 77.2
click at [270, 199] on div at bounding box center [158, 204] width 266 height 16
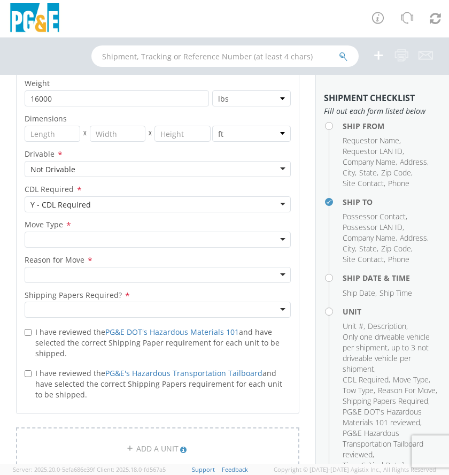
click at [273, 235] on div at bounding box center [158, 239] width 266 height 16
click at [82, 272] on div at bounding box center [158, 275] width 266 height 16
drag, startPoint x: 74, startPoint y: 336, endPoint x: 94, endPoint y: 329, distance: 20.5
click at [61, 304] on div at bounding box center [158, 310] width 266 height 16
click at [29, 333] on input "I have reviewed the PG&E DOT's Hazardous Materials 101 and have selected the co…" at bounding box center [28, 332] width 7 height 7
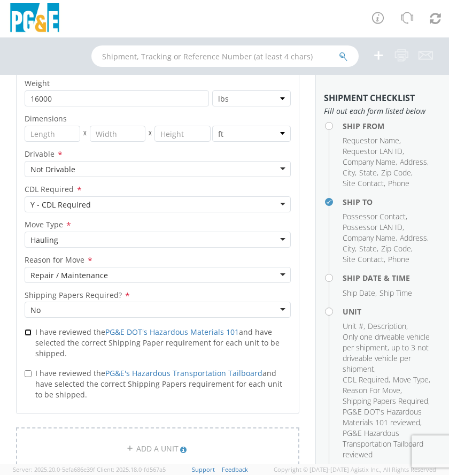
checkbox input "true"
click at [29, 373] on input "I have reviewed the PG&E's Hazardous Transportation Tailboard and have selected…" at bounding box center [28, 373] width 7 height 7
checkbox input "true"
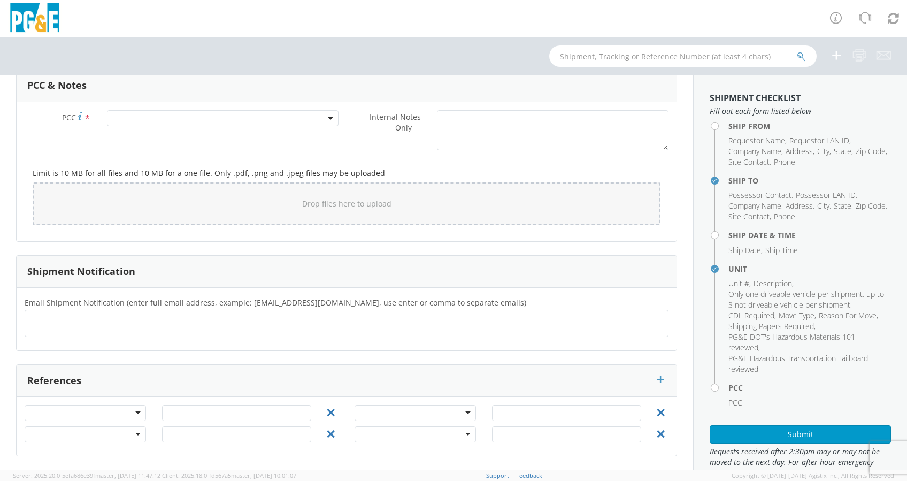
scroll to position [833, 0]
click at [80, 418] on div at bounding box center [85, 414] width 121 height 16
click at [69, 412] on div at bounding box center [85, 414] width 121 height 16
click at [44, 324] on ul at bounding box center [346, 324] width 634 height 18
paste input "M5FZ@pge.com"
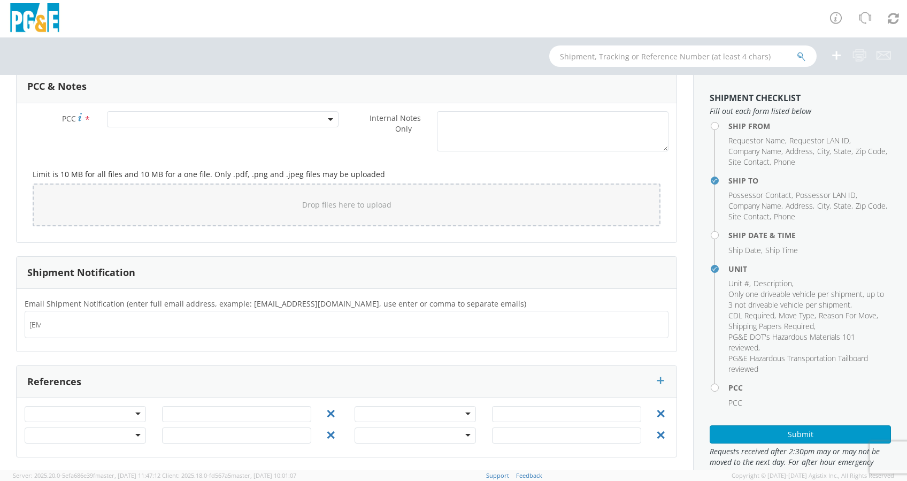
scroll to position [0, 43]
type input "M5FZ@pge.com"
click at [146, 332] on div "M5FZ@pge.com × M5FZ@pge.com" at bounding box center [347, 325] width 644 height 28
type input "ool1@pge.com"
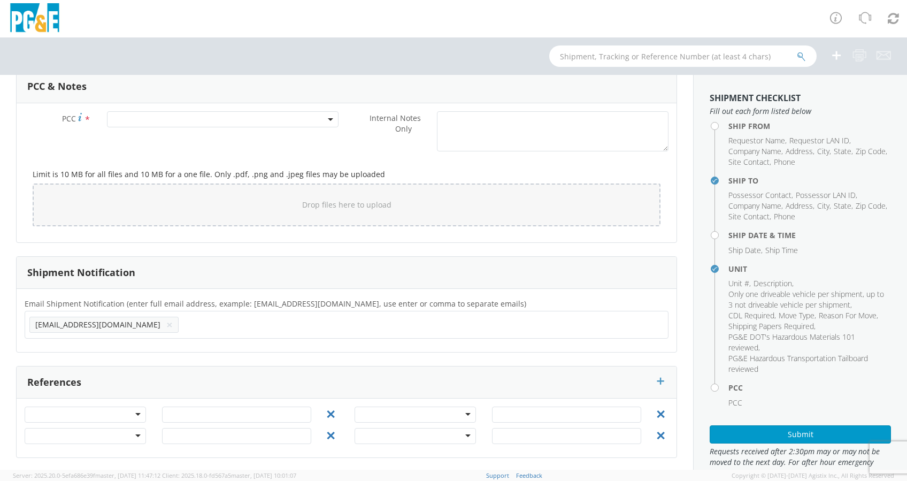
click at [238, 328] on ul "M5FZ@pge.com ×" at bounding box center [346, 324] width 634 height 18
type input "brv4@pge"
type input ".com"
click at [259, 330] on div ".com" at bounding box center [347, 324] width 644 height 27
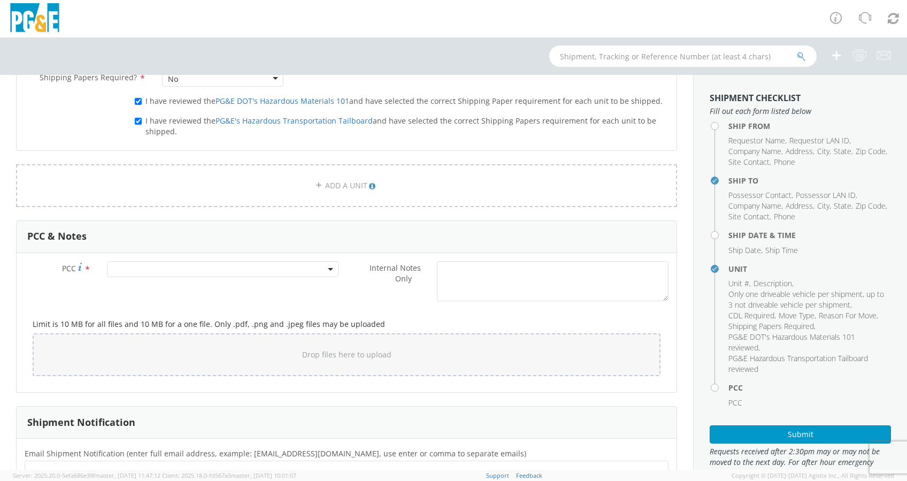
scroll to position [833, 0]
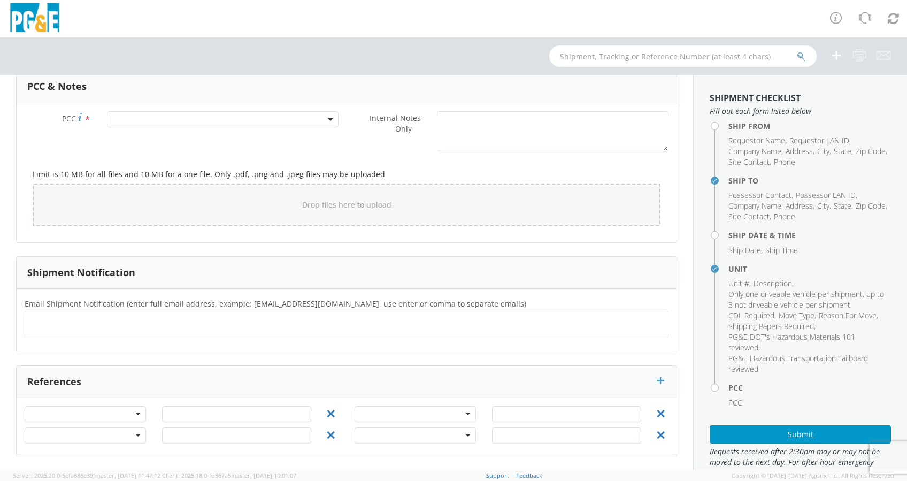
click at [143, 316] on ul at bounding box center [346, 324] width 634 height 18
paste input "M5FZ@pge.com"
type input "M5FZ@pge.com"
click at [154, 323] on ul "M5FZ@pge.com ×" at bounding box center [346, 324] width 634 height 18
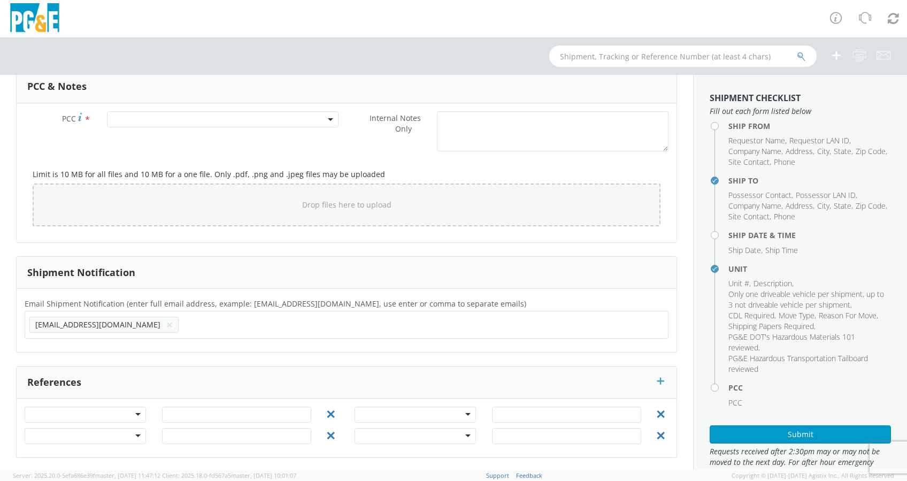
scroll to position [0, 0]
type input "ool1@pge.com"
type input "jphu@pge.com"
type input "brv4@pge.com"
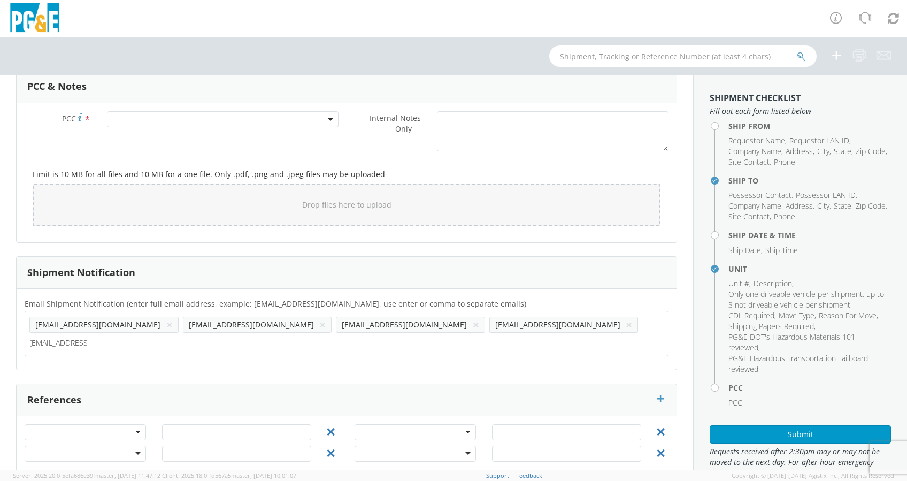
type input "mjp0@pge.com"
click at [461, 329] on ul "M5FZ@pge.com × ool1@pge.com × jphu@pge.com × brv4@pge.com × mjp0@pge.com ×" at bounding box center [346, 333] width 634 height 36
click at [173, 336] on button "×" at bounding box center [169, 342] width 6 height 13
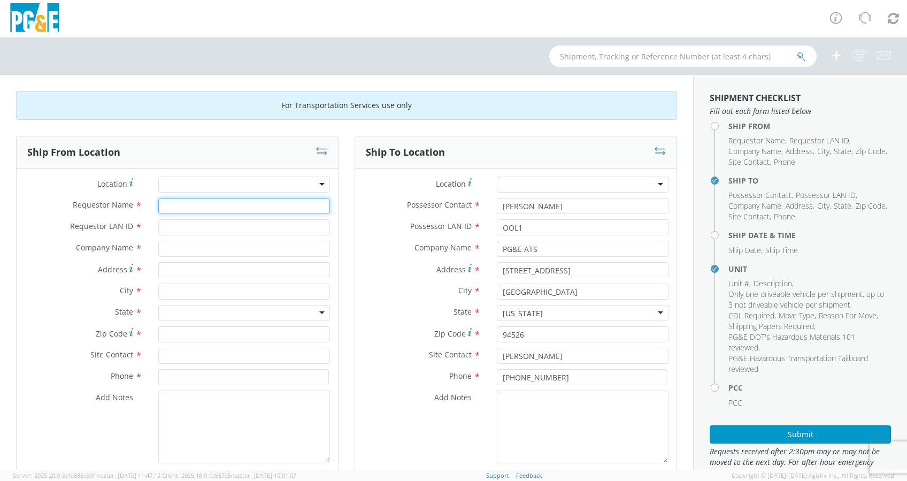
drag, startPoint x: 184, startPoint y: 205, endPoint x: 221, endPoint y: 207, distance: 36.9
click at [186, 205] on input "Requestor Name *" at bounding box center [244, 206] width 172 height 16
type input "Marty Parker"
click at [220, 231] on input "Requestor LAN ID *" at bounding box center [244, 227] width 172 height 16
type input "mjp0"
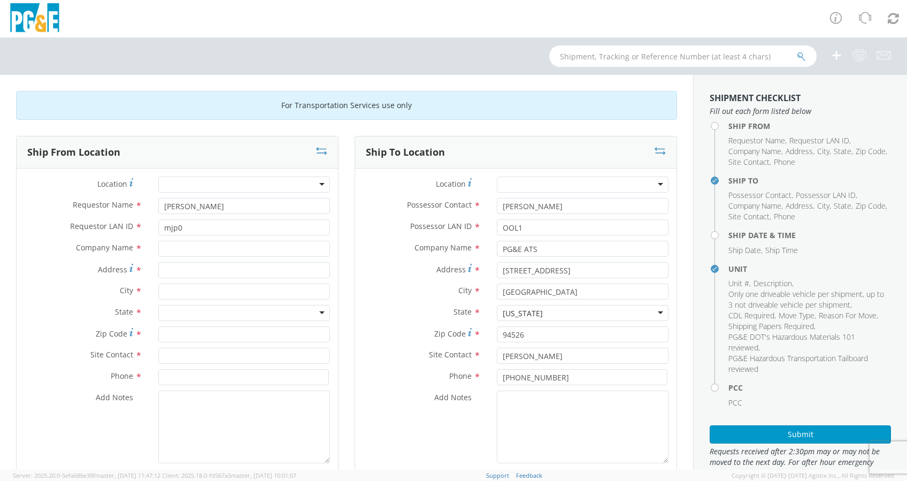
click at [204, 184] on div at bounding box center [244, 184] width 172 height 16
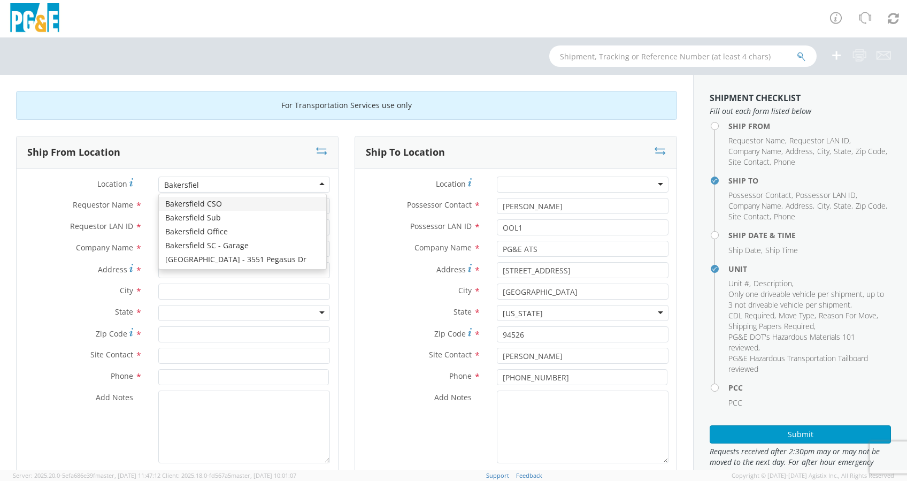
type input "Bakersfield"
type input "PG&E"
type input "4101 WIBLE ROAD"
type input "BAKERSFIELD"
type input "93313"
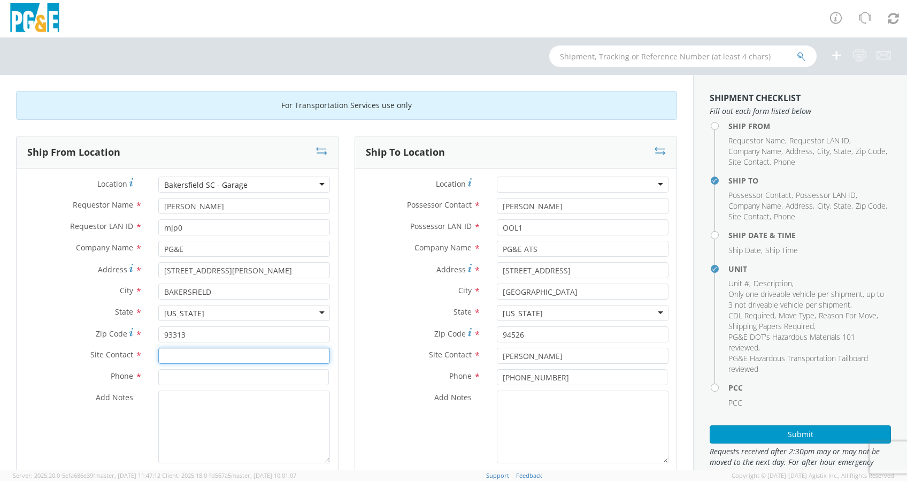
click at [224, 353] on input "text" at bounding box center [244, 355] width 172 height 16
type input "Mike Hodges"
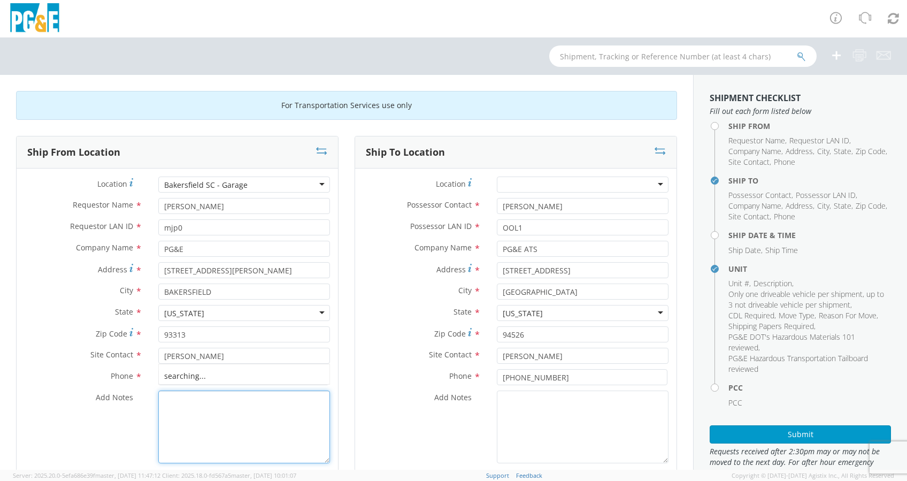
click at [215, 401] on textarea "Add Notes *" at bounding box center [244, 426] width 172 height 73
type textarea "Alt Contact Garage @"
click at [192, 375] on input at bounding box center [243, 377] width 171 height 16
paste input "661-440-6809"
type input "661-440-6809"
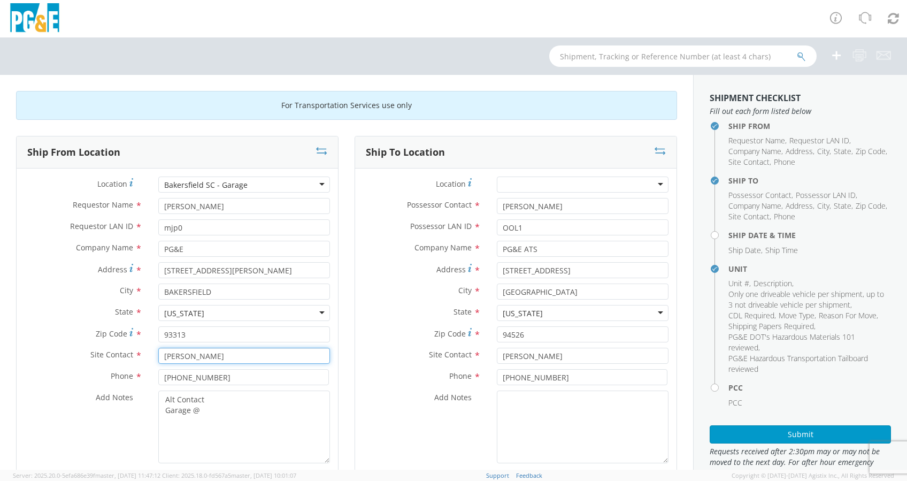
drag, startPoint x: 212, startPoint y: 358, endPoint x: 112, endPoint y: 358, distance: 100.0
click at [111, 358] on div "Site Contact * Mike Hodges" at bounding box center [177, 355] width 321 height 16
paste input "Joey Dominguez"
type input "Joey Dominguez"
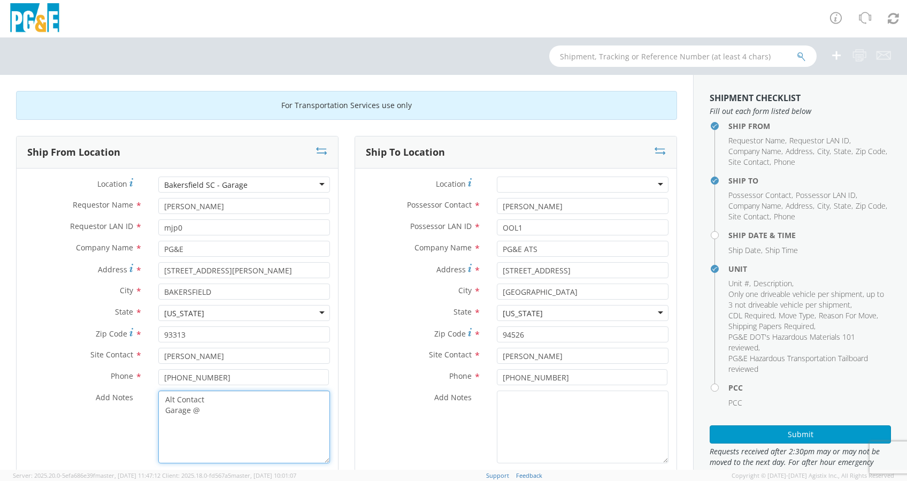
click at [217, 410] on textarea "Alt Contact Garage @" at bounding box center [244, 426] width 172 height 73
paste textarea "661-398-5943"
click at [214, 409] on textarea "Alt Contact Garage @ Mike Hodges @ 661-398-5943" at bounding box center [244, 426] width 172 height 73
paste textarea "661-398-5943"
click at [215, 430] on textarea "Alt Contact Garage @ 661-398-5943 Mike Hodges @ 661-398-5943" at bounding box center [244, 426] width 172 height 73
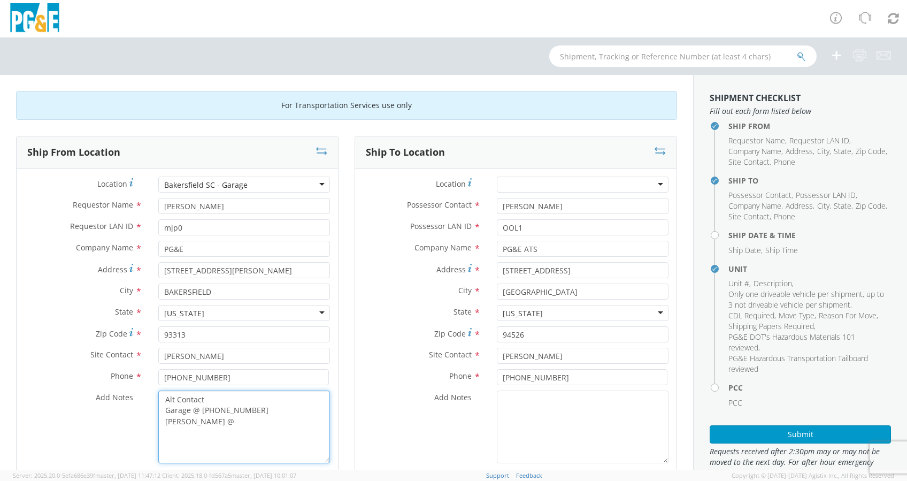
paste textarea "JOHN REED @ 661-364-4009"
drag, startPoint x: 233, startPoint y: 422, endPoint x: 239, endPoint y: 419, distance: 6.5
click at [233, 421] on textarea "Alt Contact Garage @ 661-398-5943 Mike Hodges @ JOHN REED @ 661-364-4009" at bounding box center [244, 426] width 172 height 73
paste textarea "661-203-7361"
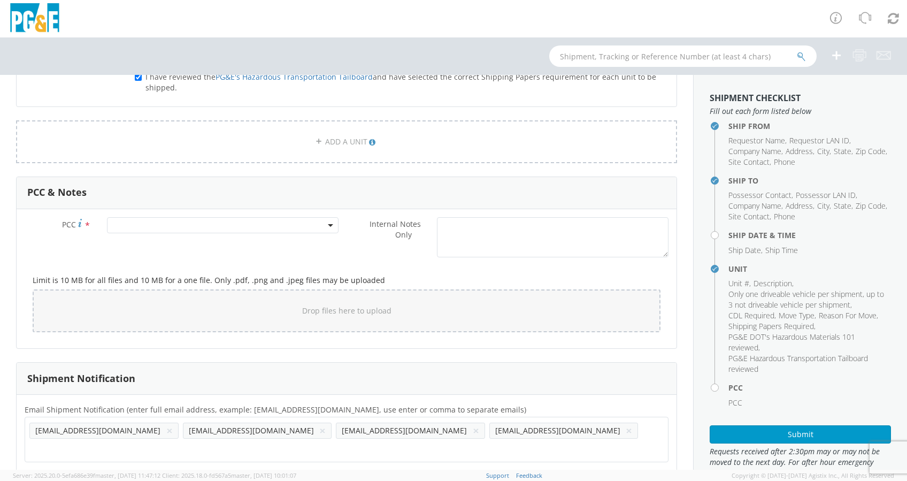
scroll to position [833, 0]
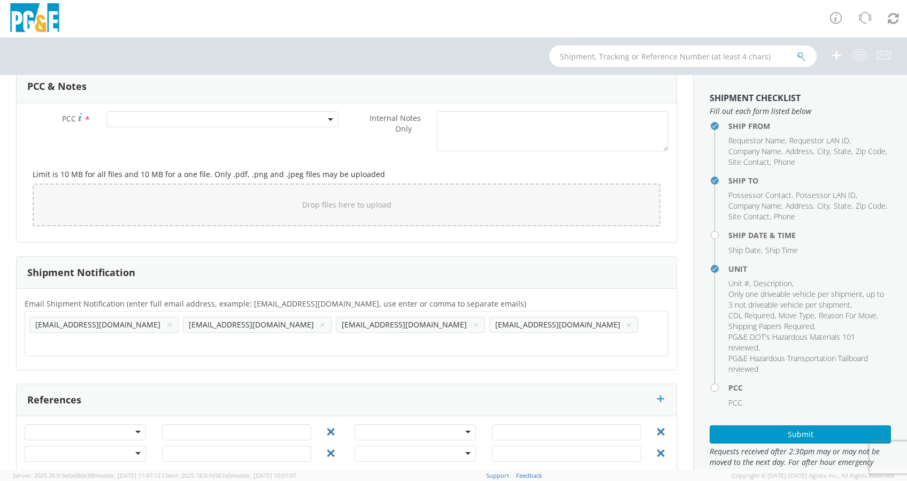
type textarea "Alt Contact Garage @ 661-398-5943 Mike Hodges @ 661-203-7361 JOHN REED @ 661-36…"
click at [95, 335] on input "text" at bounding box center [61, 343] width 65 height 16
paste input "JCDW@pge.com"
type input "JCDW@pge.com"
paste input "JPRW@pge.com"
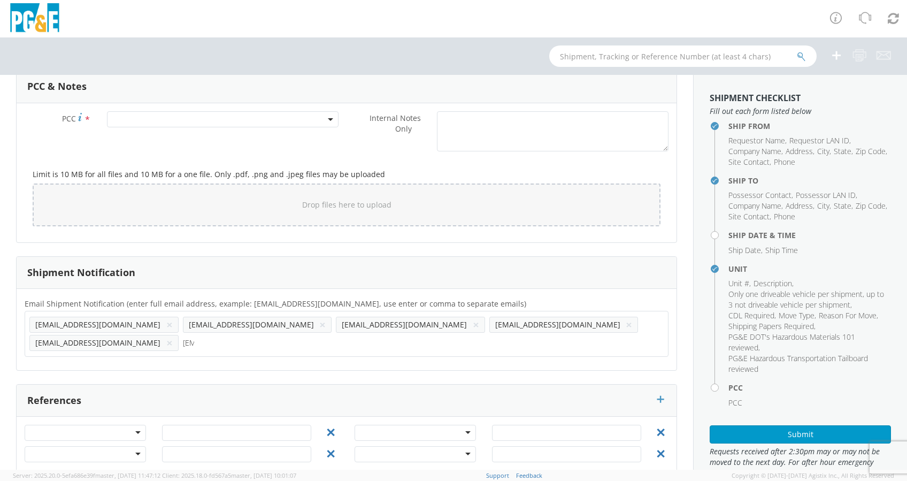
scroll to position [0, 41]
type input "JPRW@pge.com"
click at [525, 321] on ul "M5FZ@pge.com × ool1@pge.com × jphu@pge.com × brv4@pge.com × JCDW@pge.com ×" at bounding box center [346, 333] width 634 height 36
paste input "M3HV"
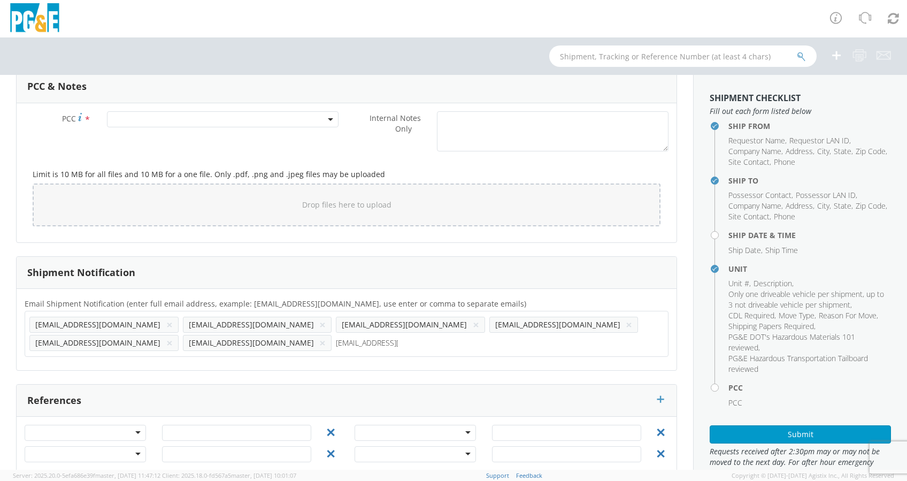
type input "M3HV@pge.com"
click at [620, 324] on ul "M5FZ@pge.com × ool1@pge.com × jphu@pge.com × brv4@pge.com × JCDW@pge.com × JPRW…" at bounding box center [346, 333] width 634 height 36
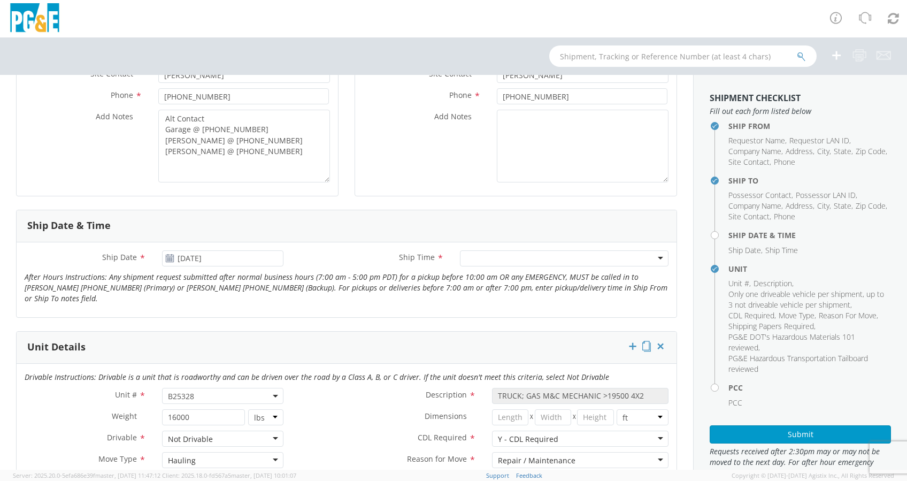
scroll to position [285, 0]
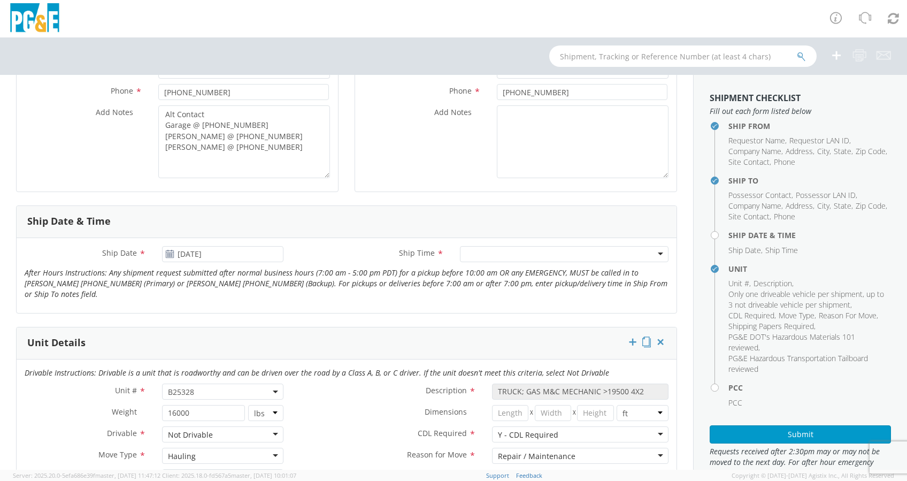
click at [470, 250] on div at bounding box center [564, 254] width 208 height 16
click at [193, 166] on textarea "Alt Contact Garage @ 661-398-5943 Mike Hodges @ 661-203-7361 JOHN REED @ 661-36…" at bounding box center [244, 141] width 172 height 73
drag, startPoint x: 294, startPoint y: 157, endPoint x: 293, endPoint y: 150, distance: 7.6
click at [293, 153] on textarea "Alt Contact Garage @ 661-398-5943 Mike Hodges @ 661-203-7361 JOHN REED @ 661-36…" at bounding box center [244, 141] width 172 height 73
type textarea "Alt Contact Garage @ 661-398-5943 Mike Hodges @ 661-203-7361 JOHN REED @ 661-36…"
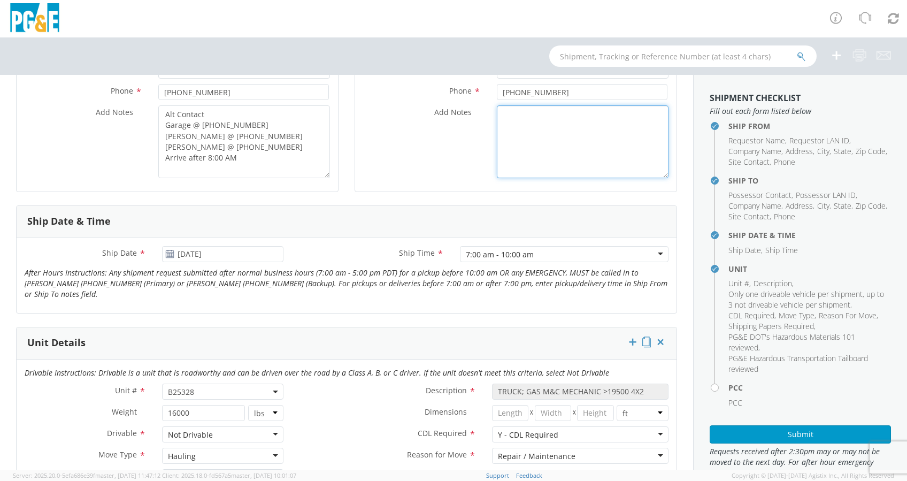
click at [544, 140] on textarea "Add Notes *" at bounding box center [583, 141] width 172 height 73
click at [555, 115] on textarea "Contact to conform delivery" at bounding box center [583, 141] width 172 height 73
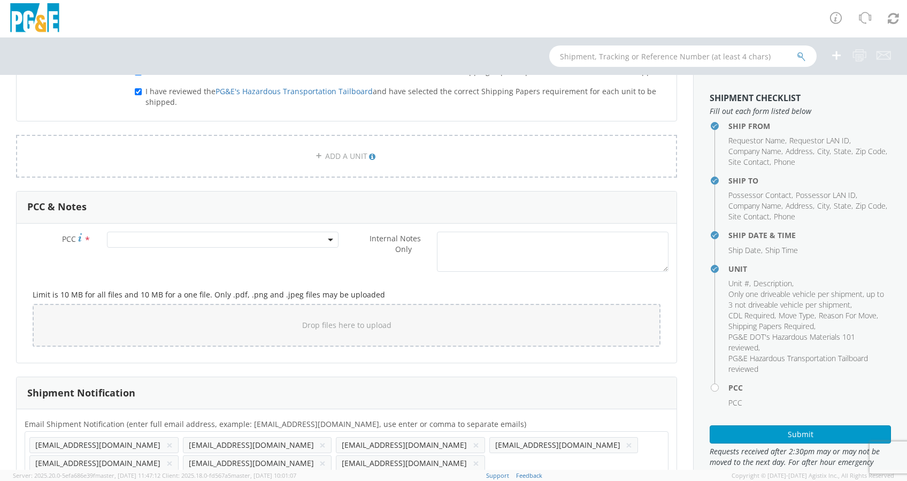
scroll to position [642, 0]
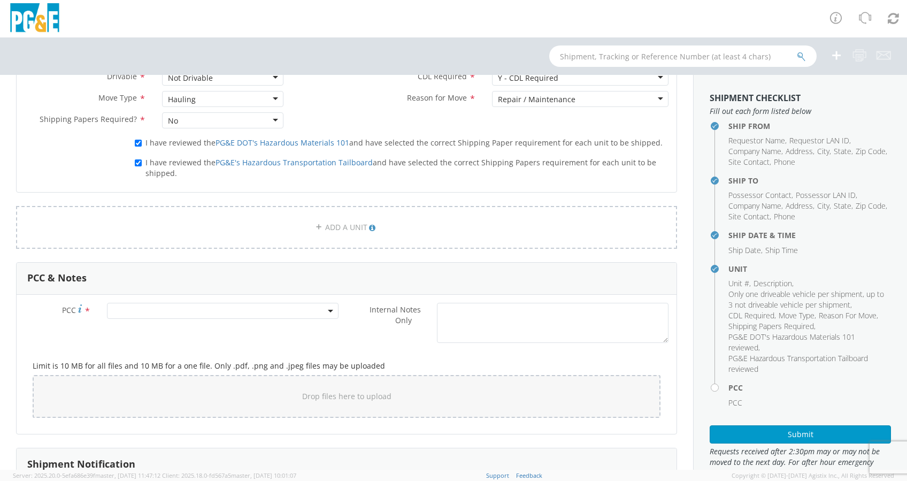
type textarea "Contact to confirm delivery"
click at [161, 307] on span at bounding box center [222, 311] width 231 height 16
click at [141, 326] on input "number" at bounding box center [221, 328] width 222 height 16
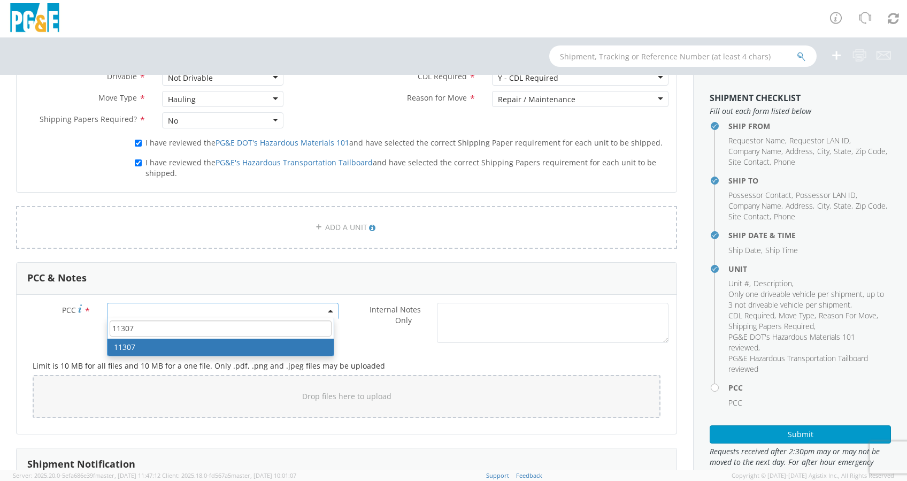
type input "11307"
select select "11307"
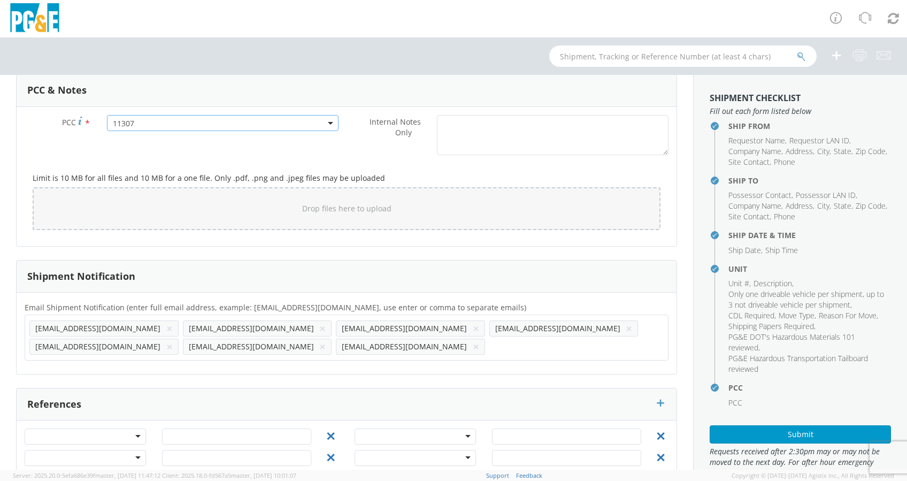
scroll to position [851, 0]
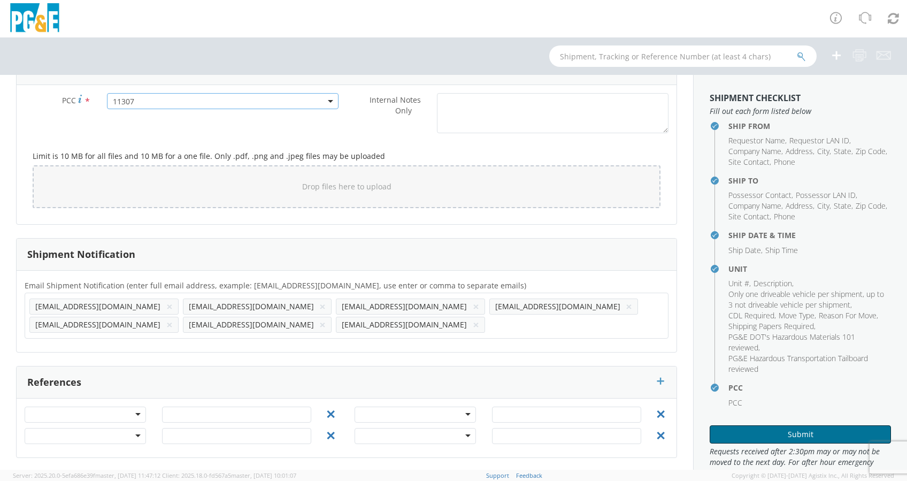
click at [809, 443] on button "Submit" at bounding box center [799, 434] width 181 height 18
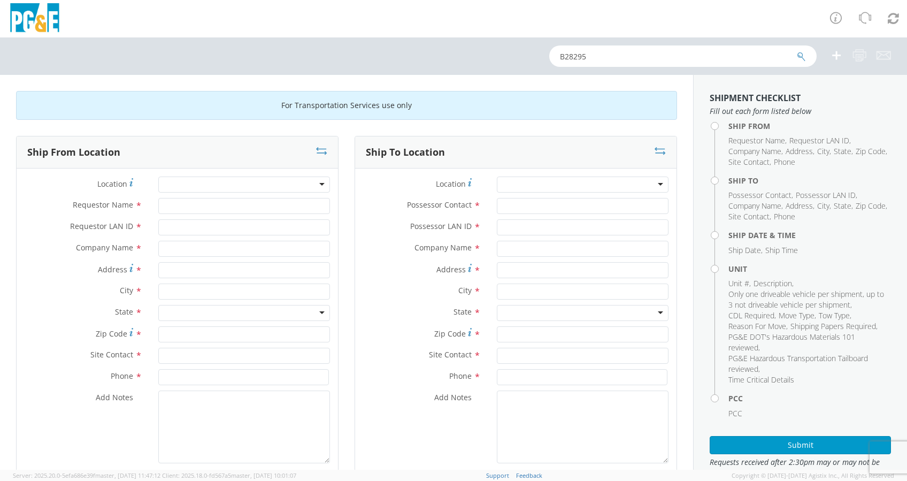
type input "B28295"
click at [798, 53] on icon "submit" at bounding box center [801, 57] width 9 height 10
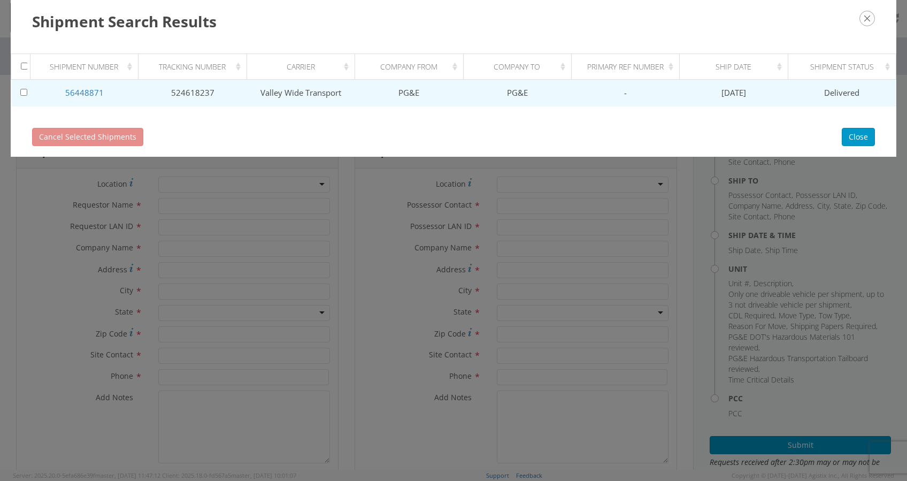
click at [87, 86] on td "56448871" at bounding box center [84, 93] width 108 height 27
click at [91, 92] on link "56448871" at bounding box center [84, 92] width 38 height 11
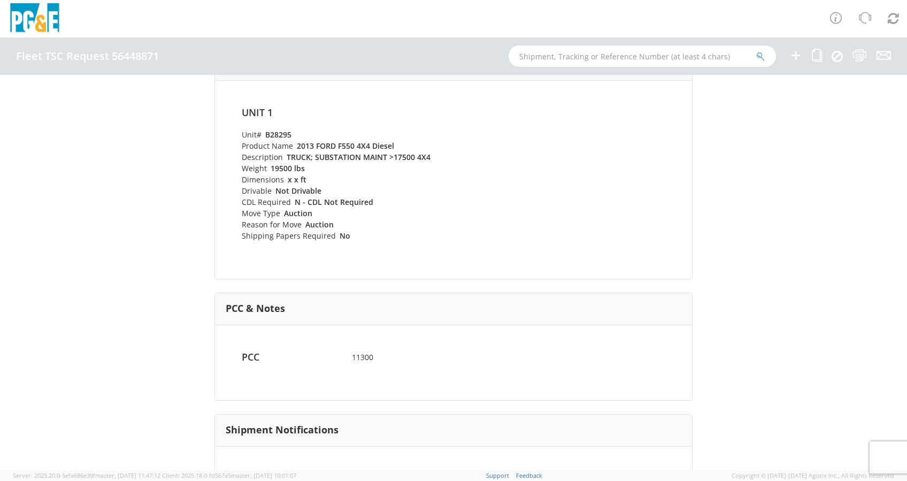
scroll to position [428, 0]
